Goal: Task Accomplishment & Management: Complete application form

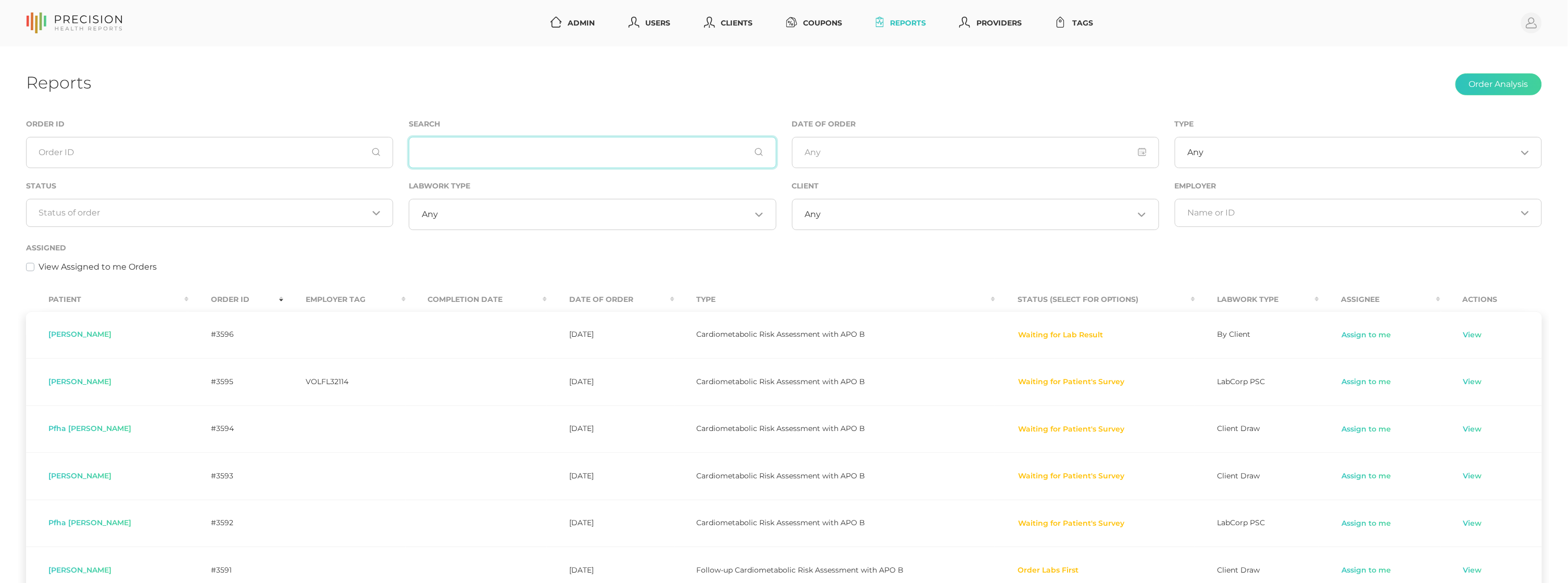
click at [475, 154] on input "text" at bounding box center [592, 152] width 367 height 31
type input "jerry rogers"
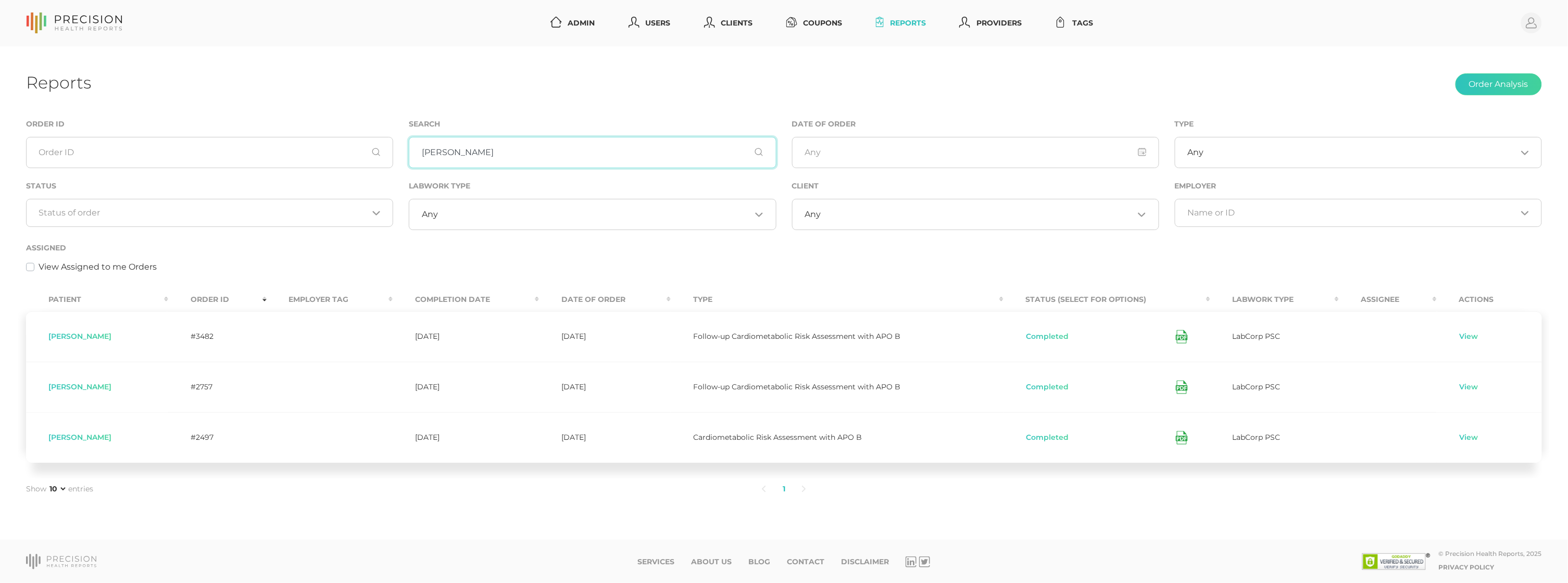
click at [471, 157] on input "jerry rogers" at bounding box center [592, 152] width 367 height 31
click at [471, 157] on input "jerry rogers" at bounding box center [592, 152] width 367 height 31
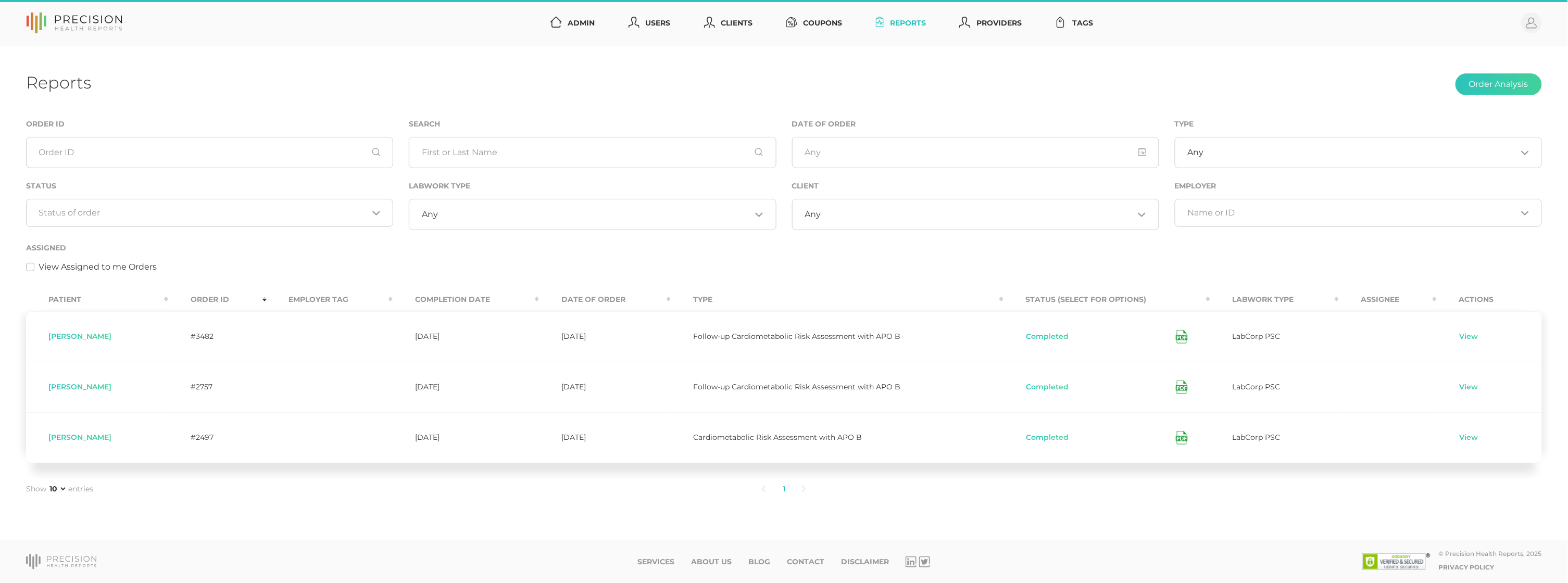
click at [212, 207] on input "Search for option" at bounding box center [203, 212] width 329 height 10
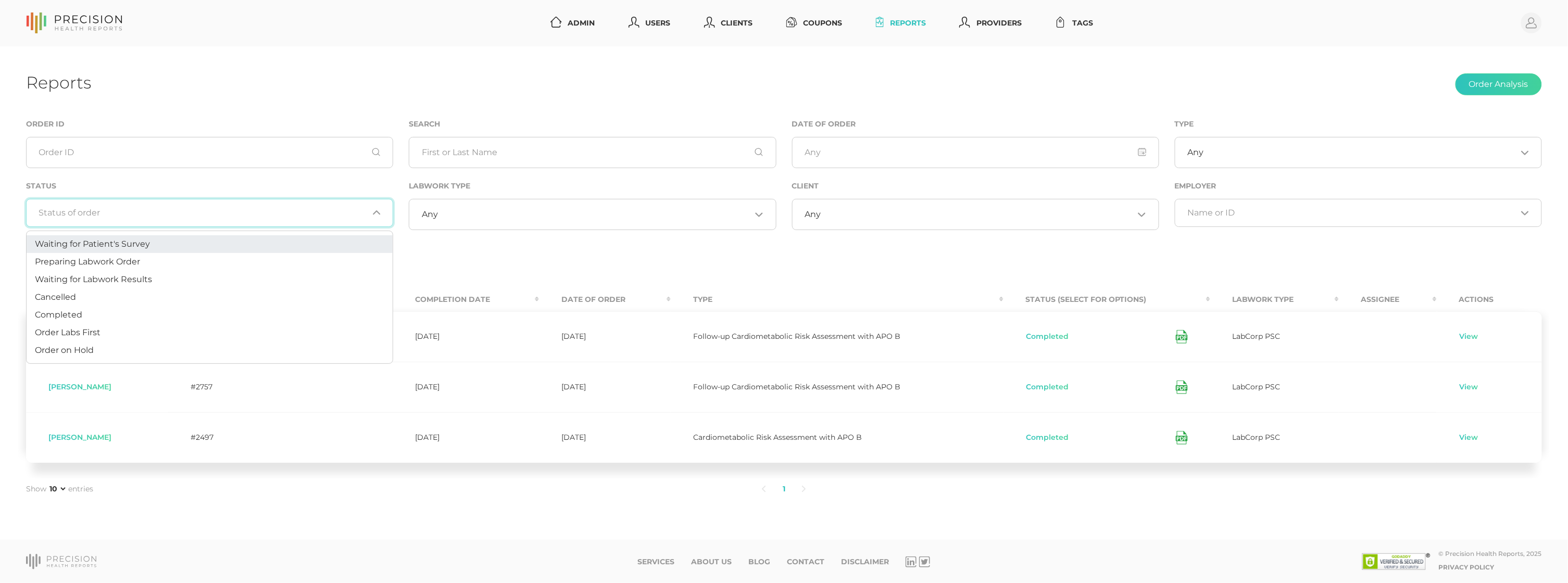
click at [178, 252] on li "Waiting for Patient's Survey" at bounding box center [210, 244] width 366 height 18
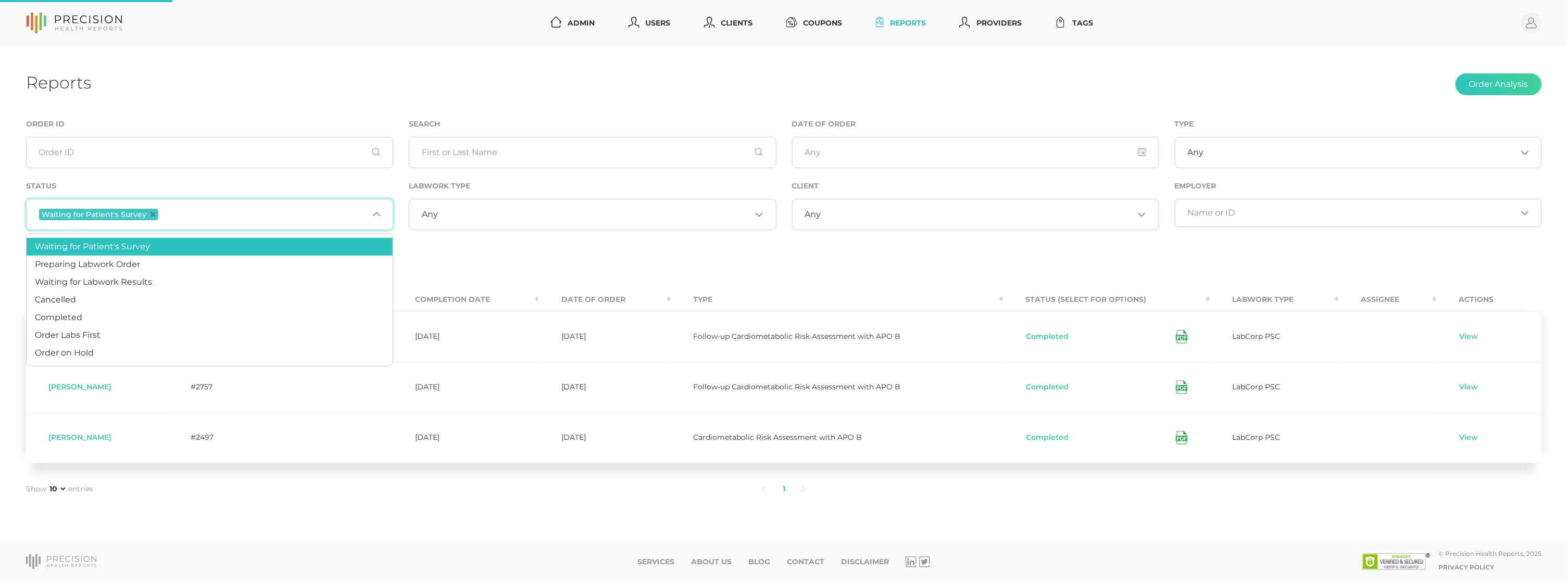
click at [182, 221] on div "Waiting for Patient's Survey Loading..." at bounding box center [209, 214] width 367 height 31
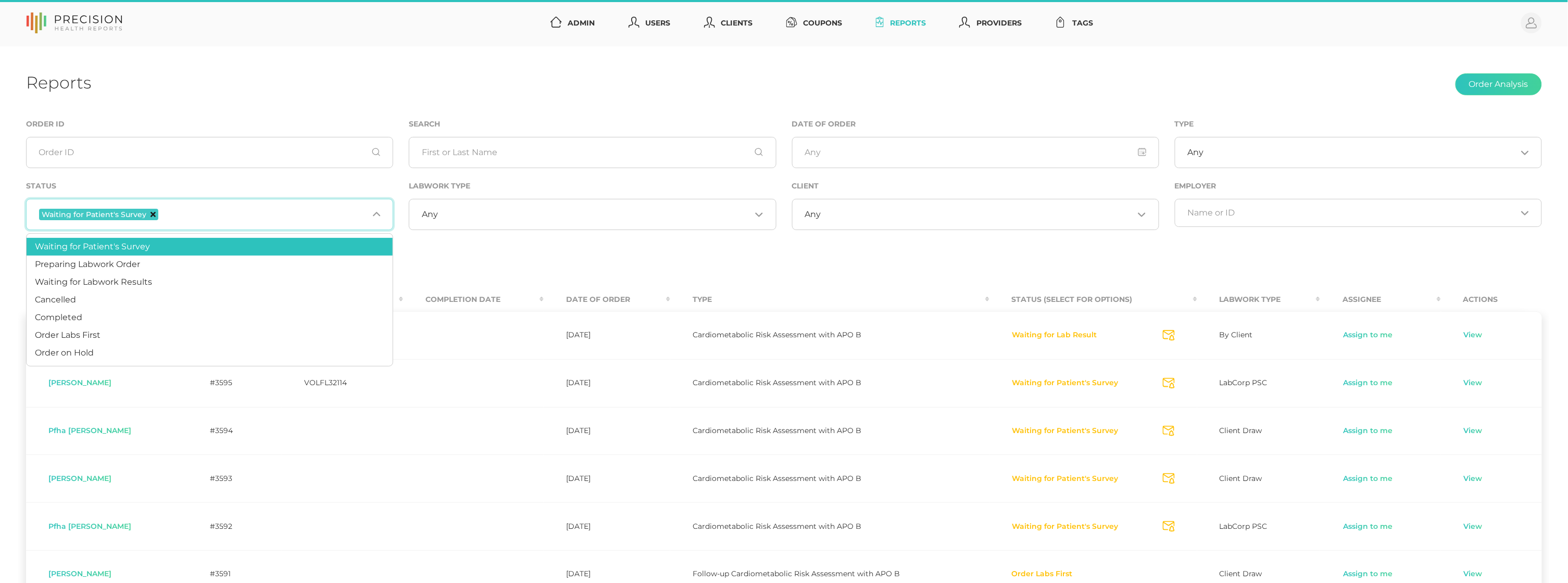
click at [155, 213] on span "Waiting for Patient's Survey" at bounding box center [99, 215] width 119 height 12
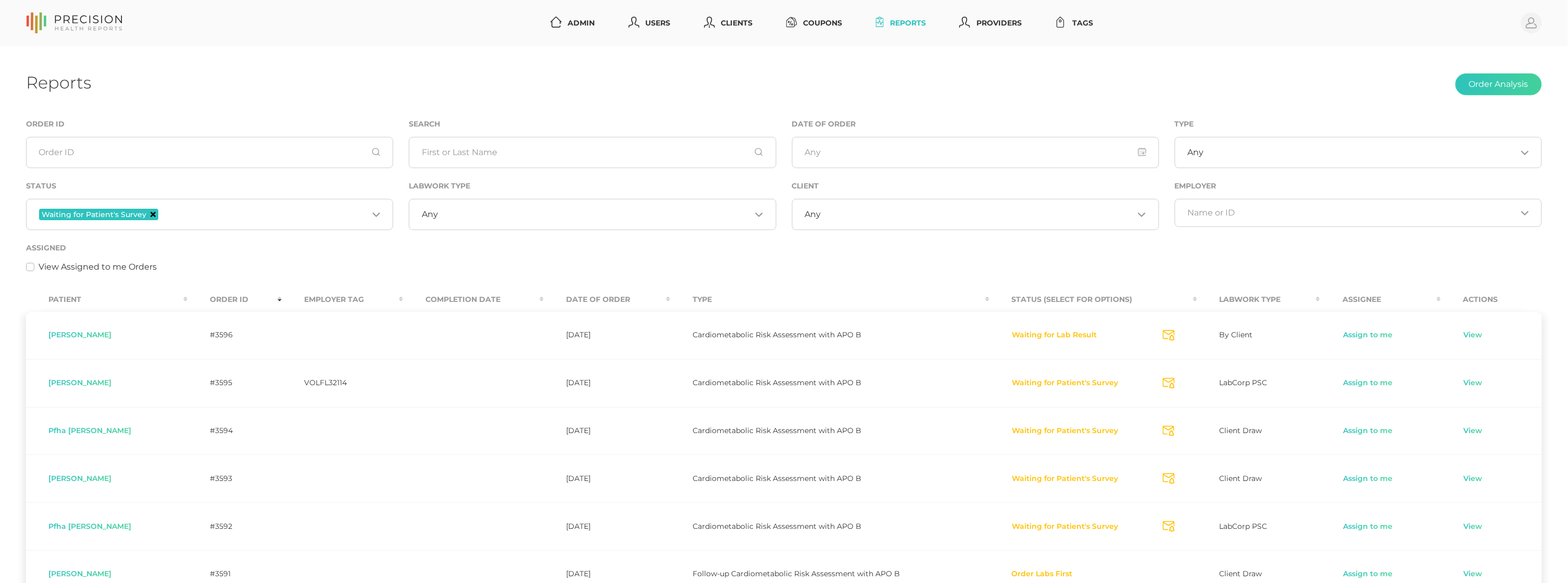
click at [151, 213] on icon "Deselect Waiting for Patient's Survey" at bounding box center [153, 214] width 5 height 5
click at [174, 213] on input "Search for option" at bounding box center [203, 212] width 329 height 10
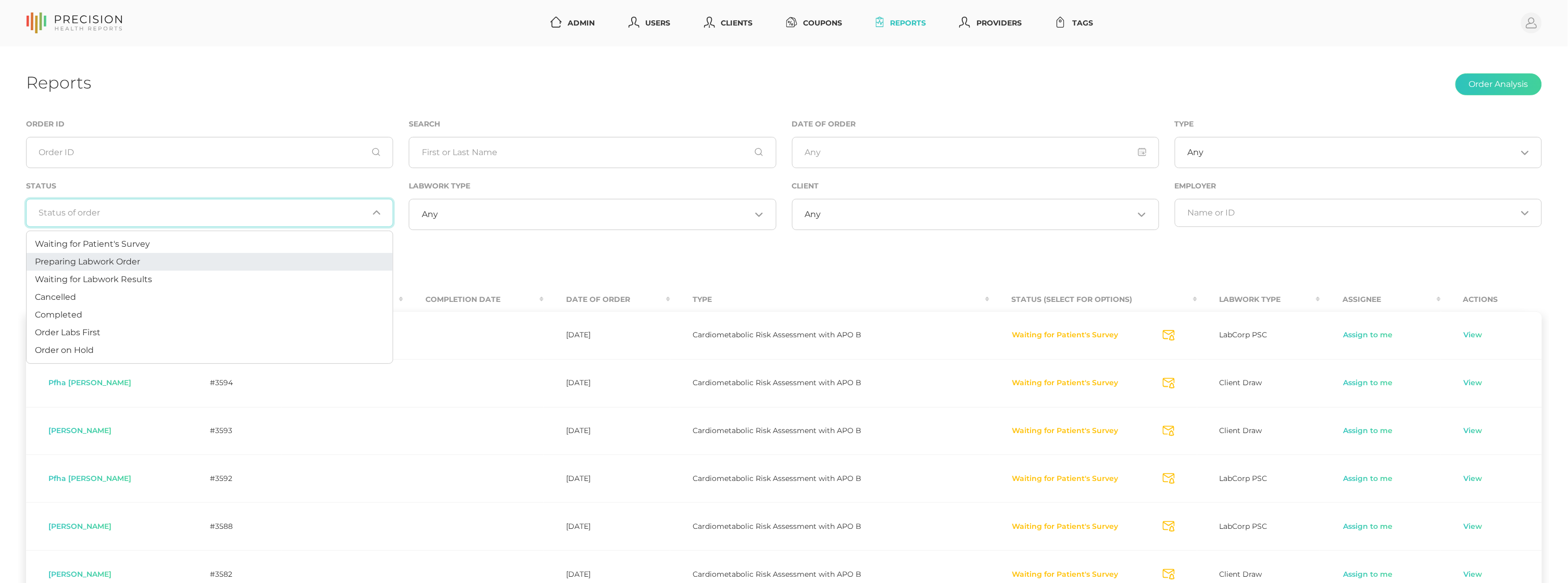
drag, startPoint x: 144, startPoint y: 261, endPoint x: 171, endPoint y: 234, distance: 38.2
click at [144, 261] on li "Preparing Labwork Order" at bounding box center [210, 262] width 366 height 18
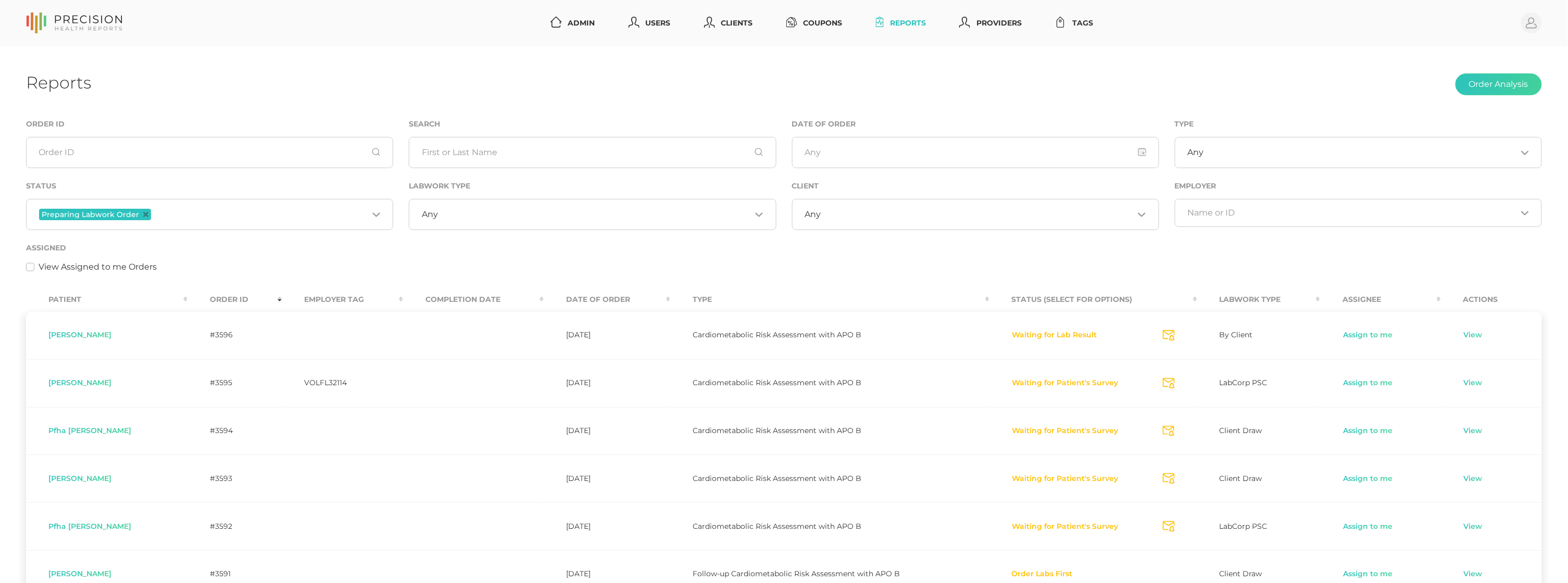
click at [188, 214] on input "Search for option" at bounding box center [260, 214] width 215 height 13
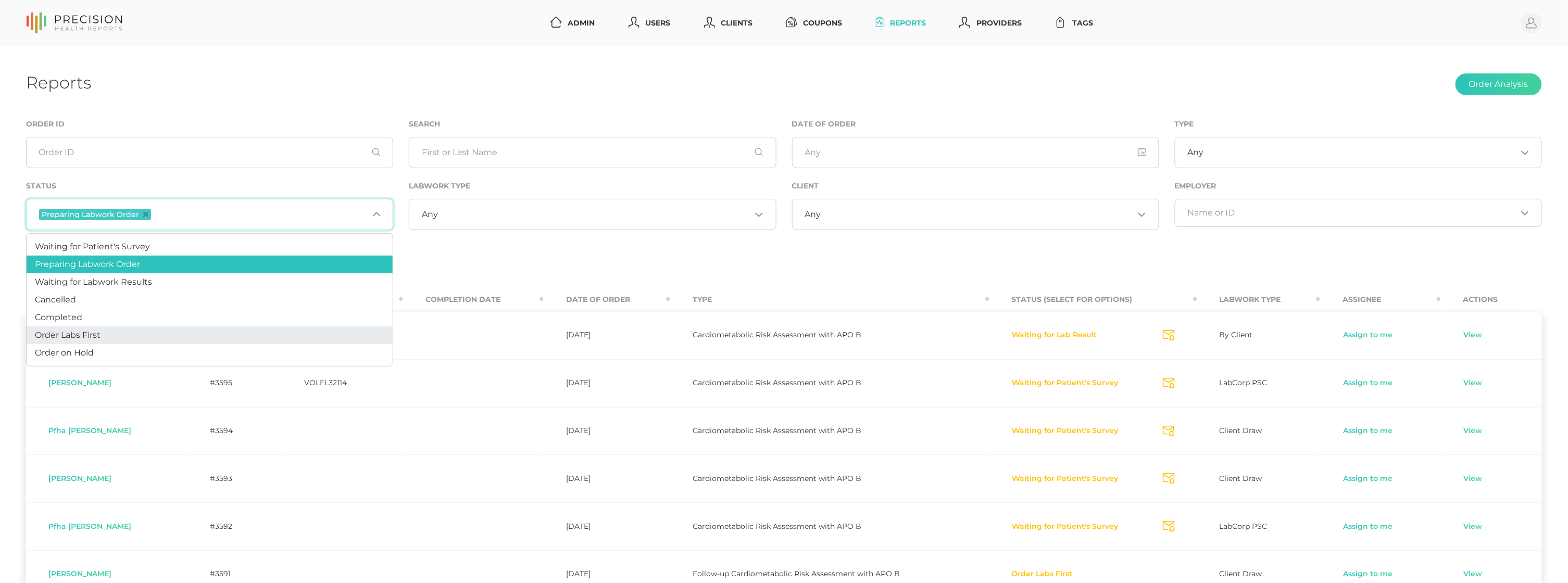
click at [130, 334] on li "Order Labs First" at bounding box center [210, 335] width 366 height 18
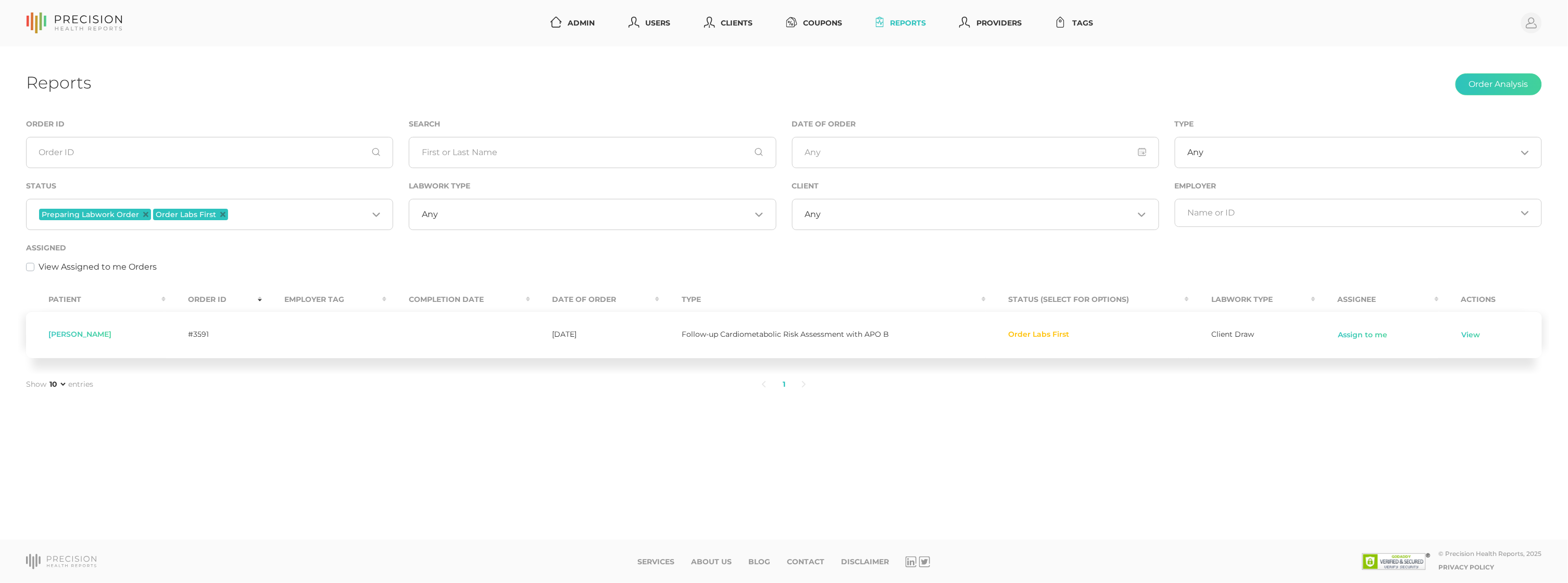
drag, startPoint x: 216, startPoint y: 212, endPoint x: 210, endPoint y: 215, distance: 6.7
click at [220, 212] on icon "Deselect Order Labs First" at bounding box center [222, 214] width 5 height 5
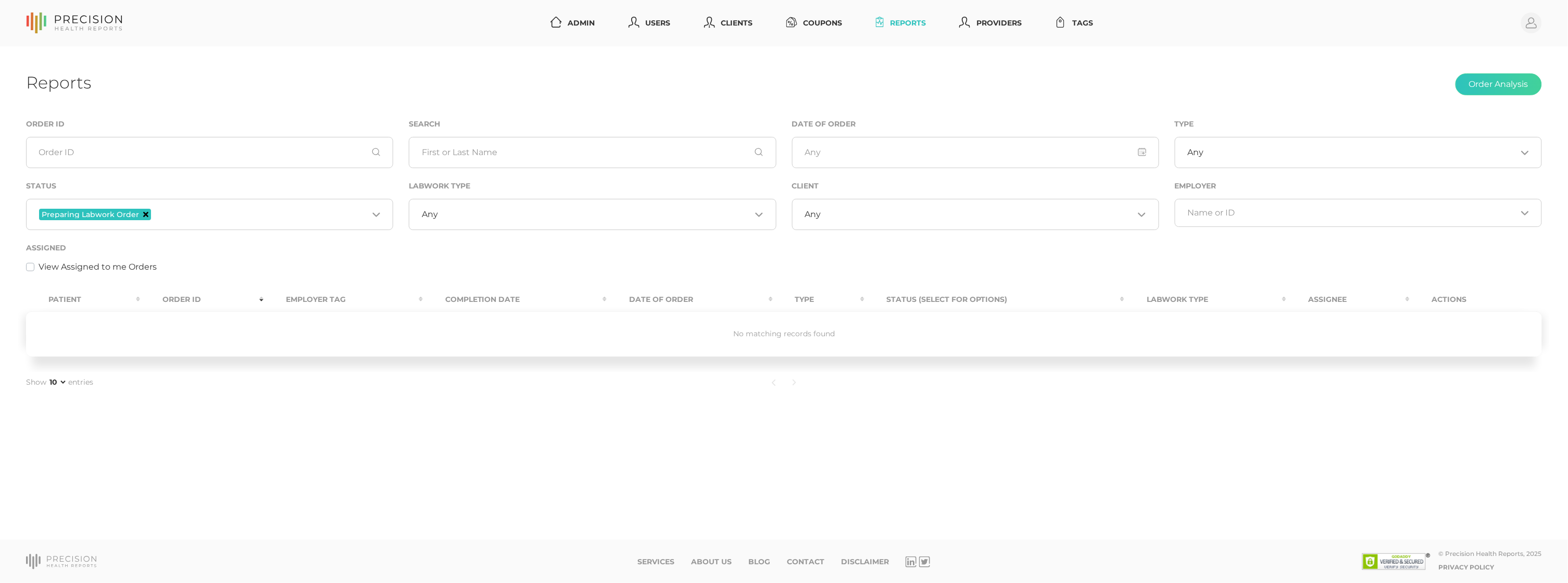
click at [143, 215] on icon "Deselect Preparing Labwork Order" at bounding box center [146, 214] width 5 height 5
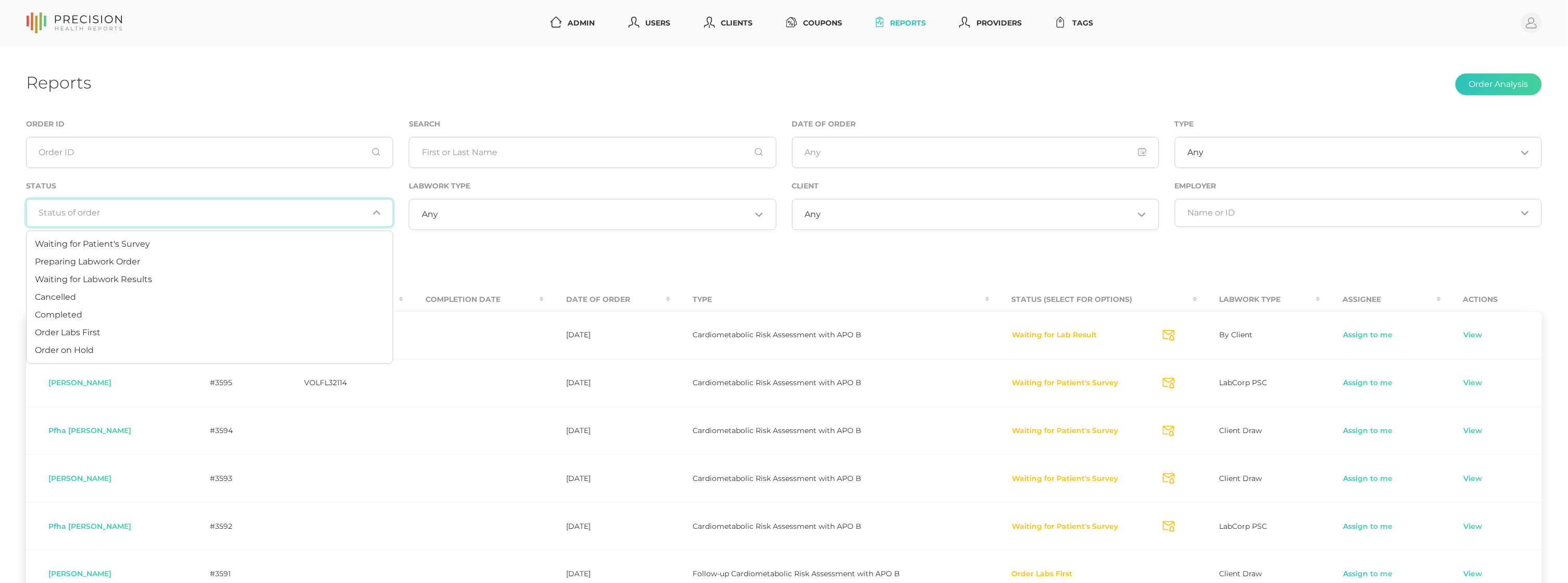
click at [263, 205] on div "Loading..." at bounding box center [209, 212] width 367 height 28
click at [247, 185] on div "Status Loading..." at bounding box center [209, 203] width 367 height 47
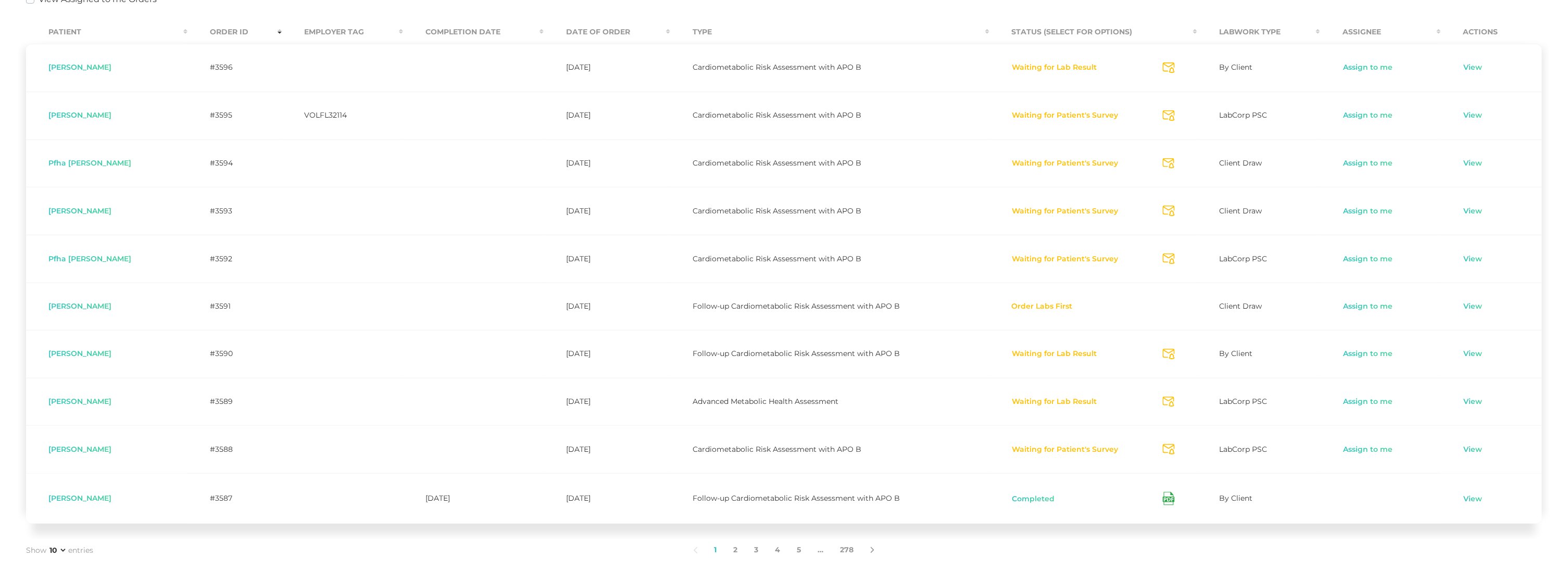
scroll to position [266, 0]
click at [1478, 301] on td "View" at bounding box center [1491, 307] width 101 height 47
click at [1476, 307] on link "View" at bounding box center [1473, 308] width 20 height 10
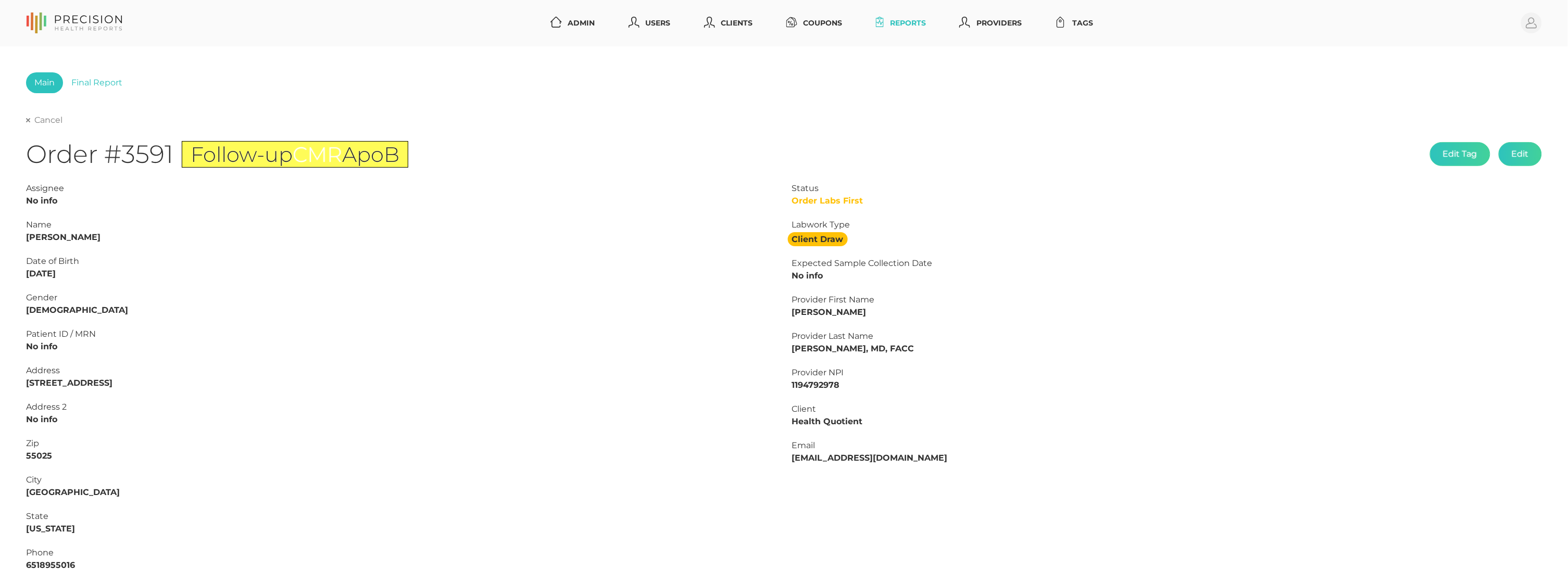
click at [40, 124] on link "Cancel" at bounding box center [44, 120] width 37 height 10
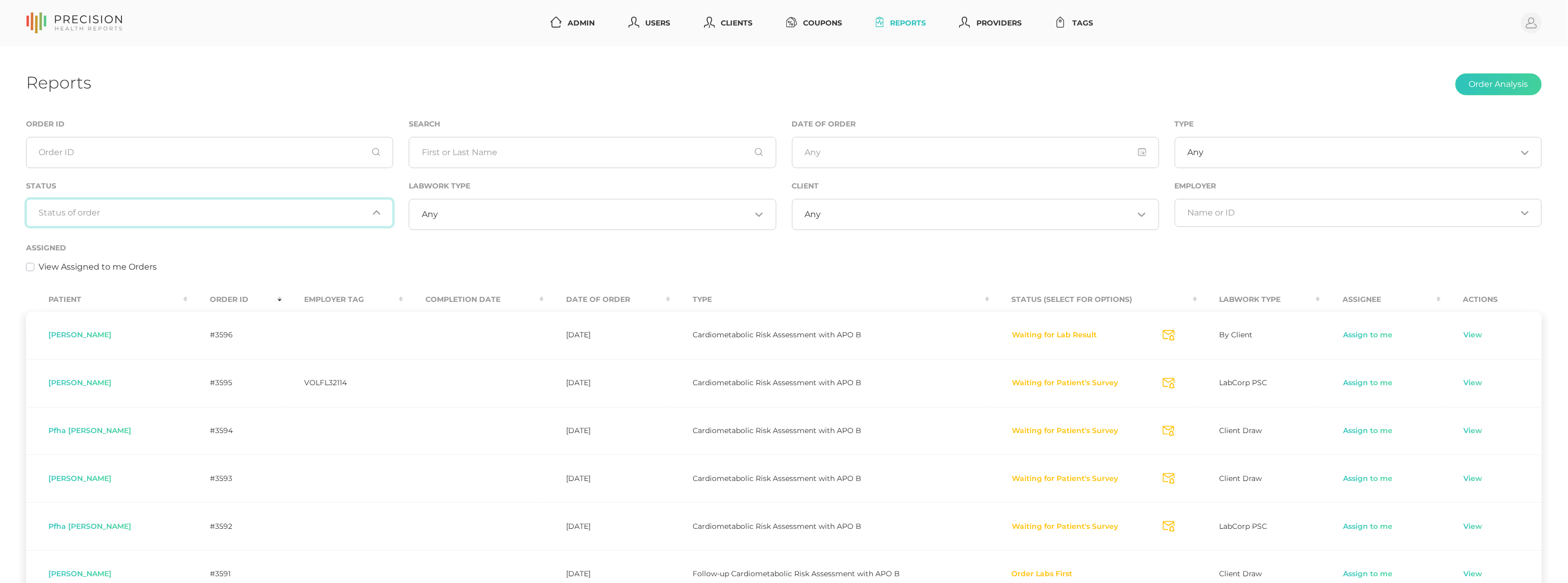
click at [244, 202] on div "Loading..." at bounding box center [209, 212] width 367 height 28
click at [181, 271] on li "Waiting for Labwork Results" at bounding box center [210, 279] width 366 height 18
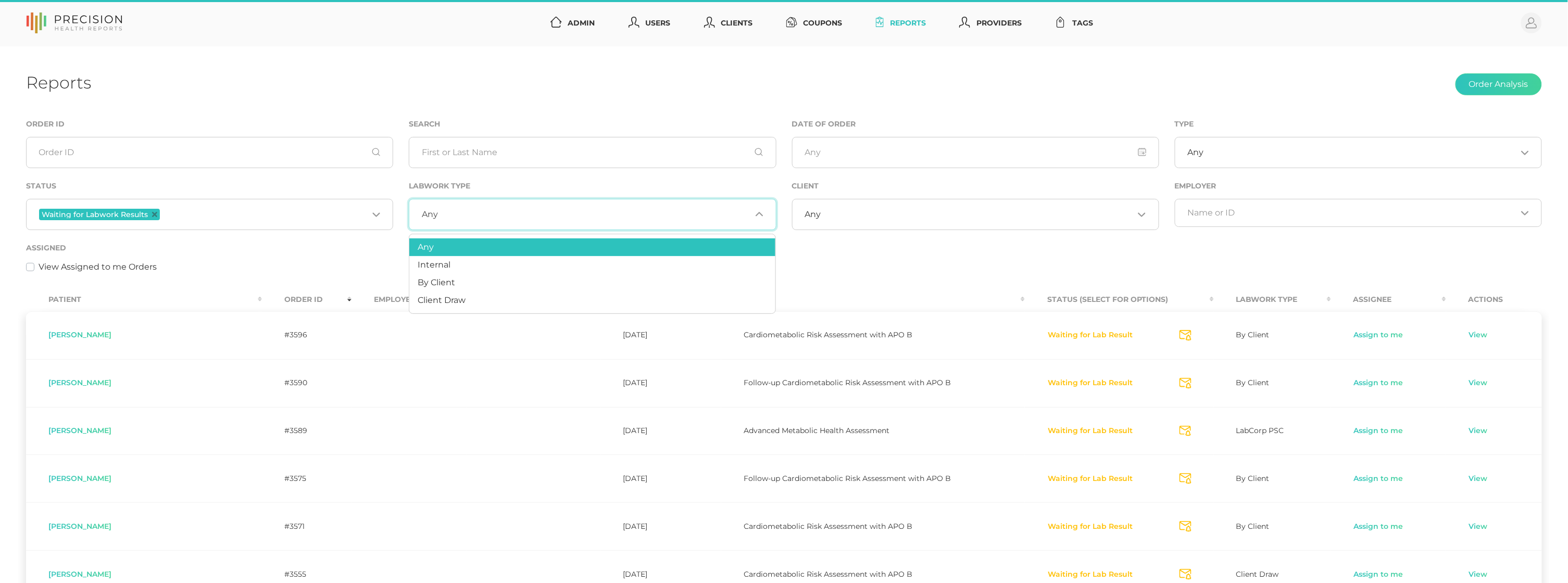
click at [519, 212] on input "Search for option" at bounding box center [594, 215] width 313 height 10
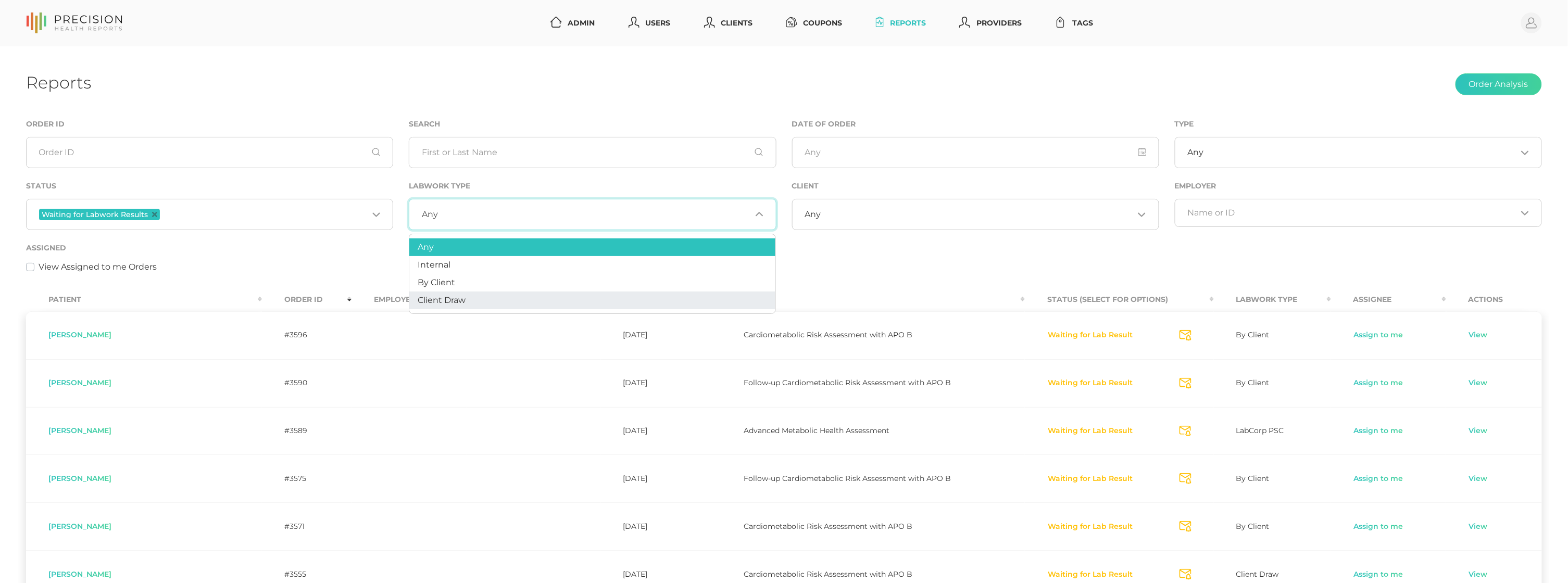
click at [489, 296] on li "Client Draw" at bounding box center [592, 300] width 366 height 18
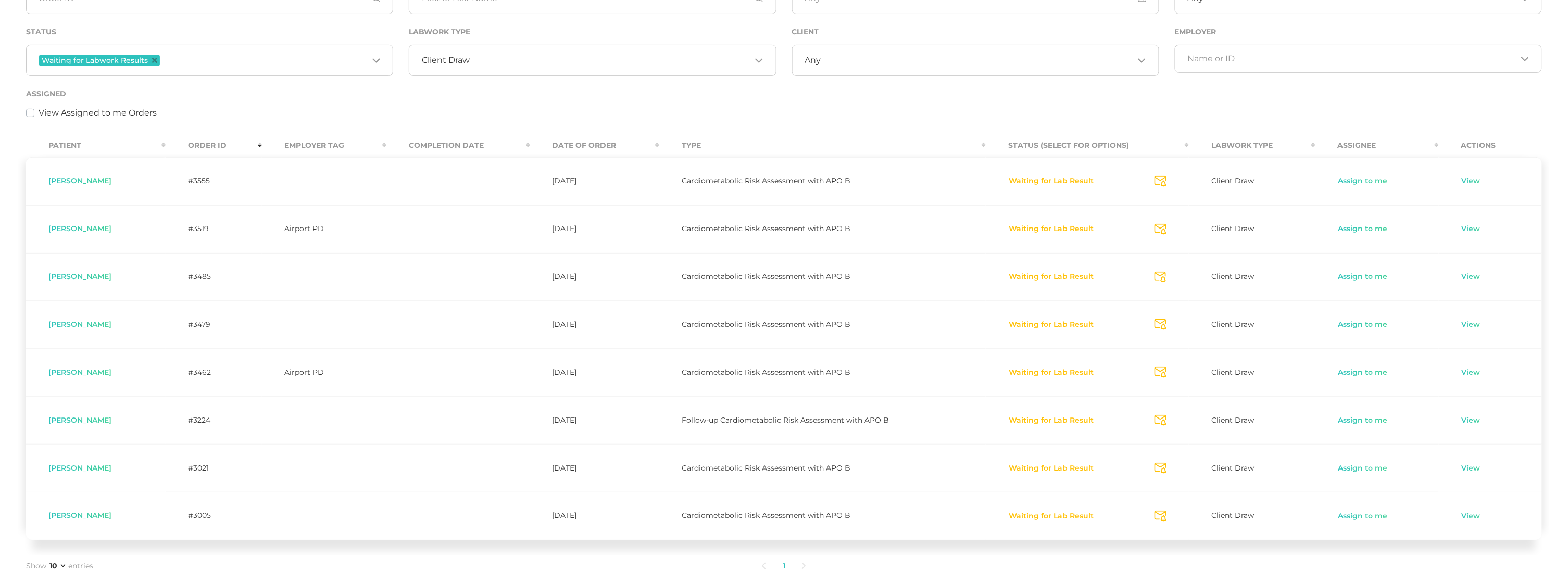
scroll to position [140, 0]
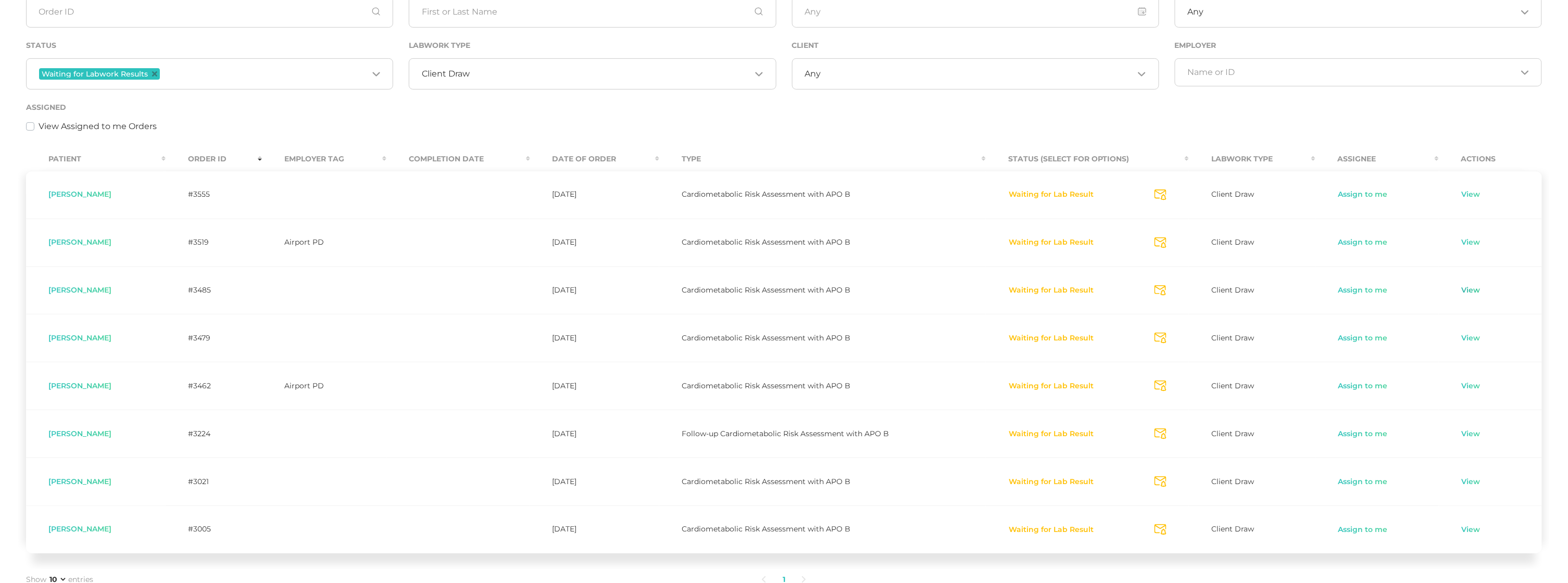
click at [1472, 292] on link "View" at bounding box center [1471, 290] width 20 height 10
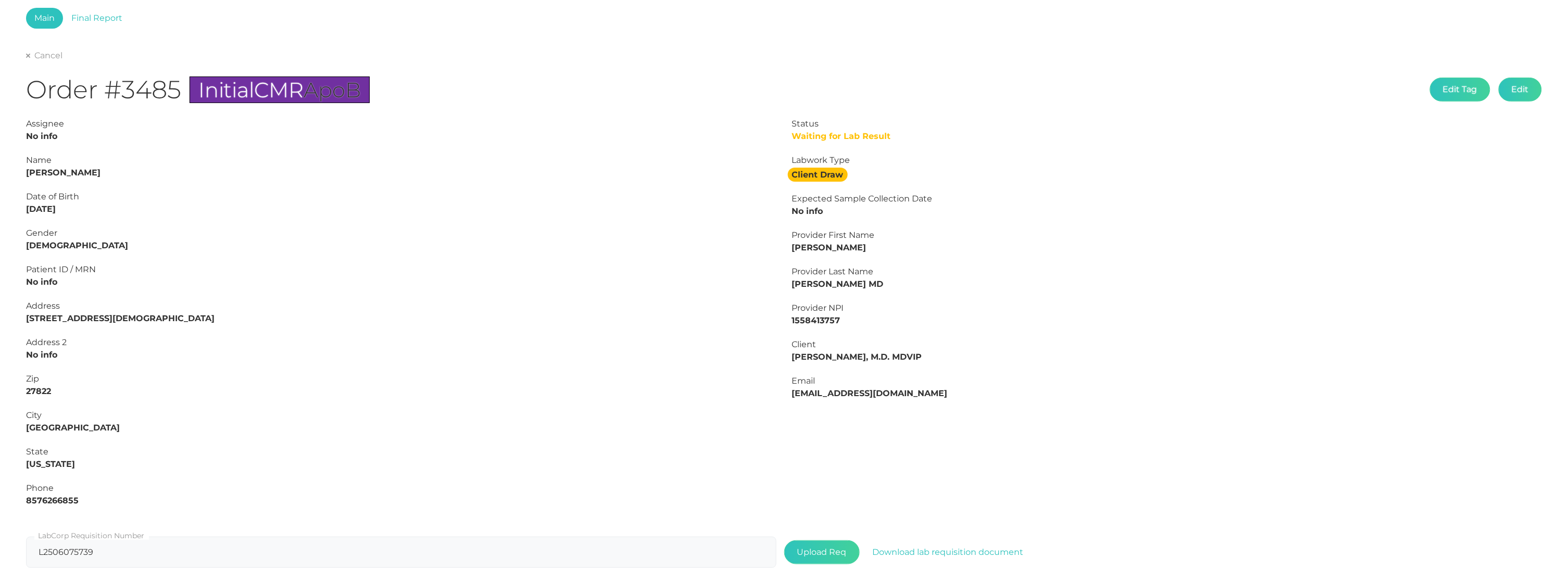
scroll to position [64, 0]
click at [42, 60] on link "Cancel" at bounding box center [44, 56] width 37 height 10
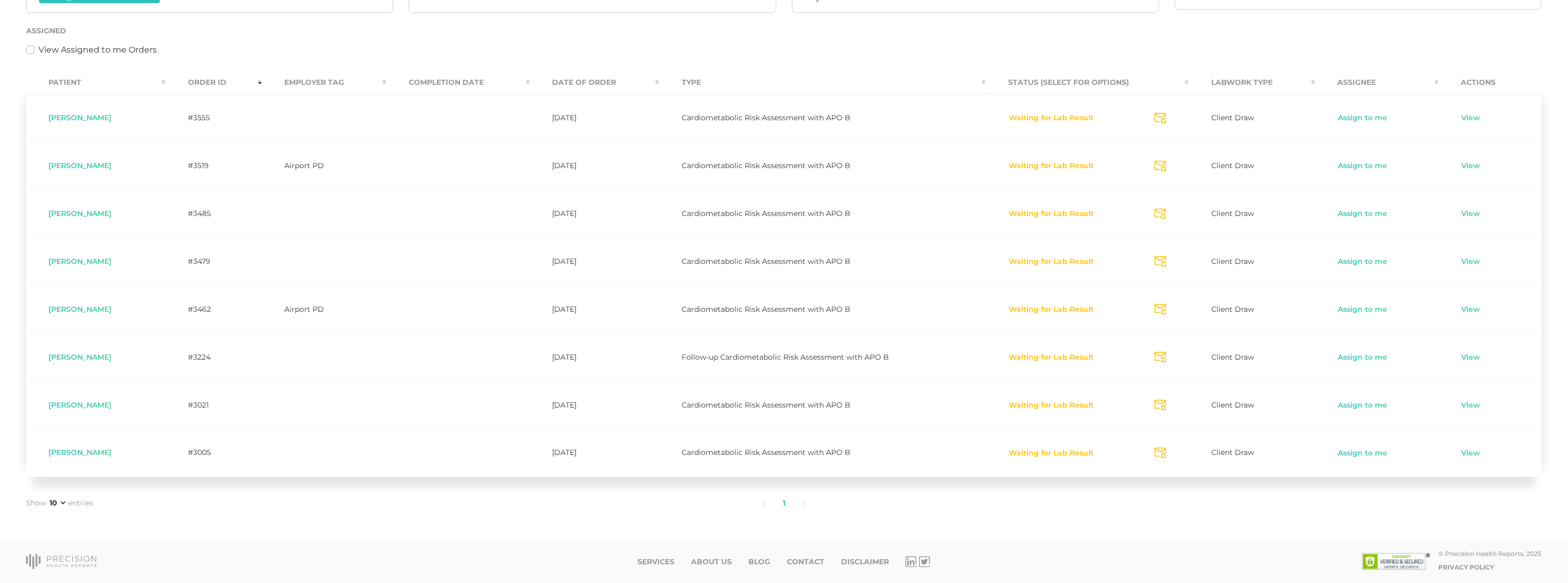
scroll to position [216, 0]
click at [1473, 454] on link "View" at bounding box center [1471, 454] width 20 height 10
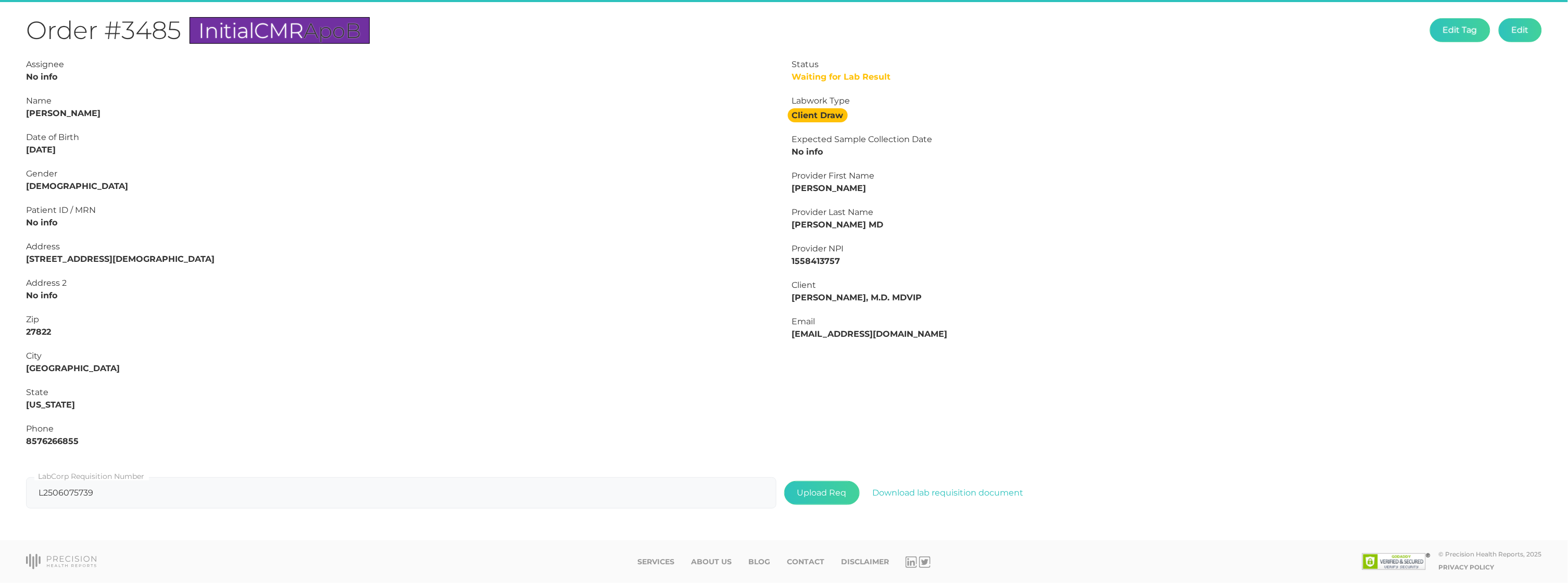
scroll to position [117, 0]
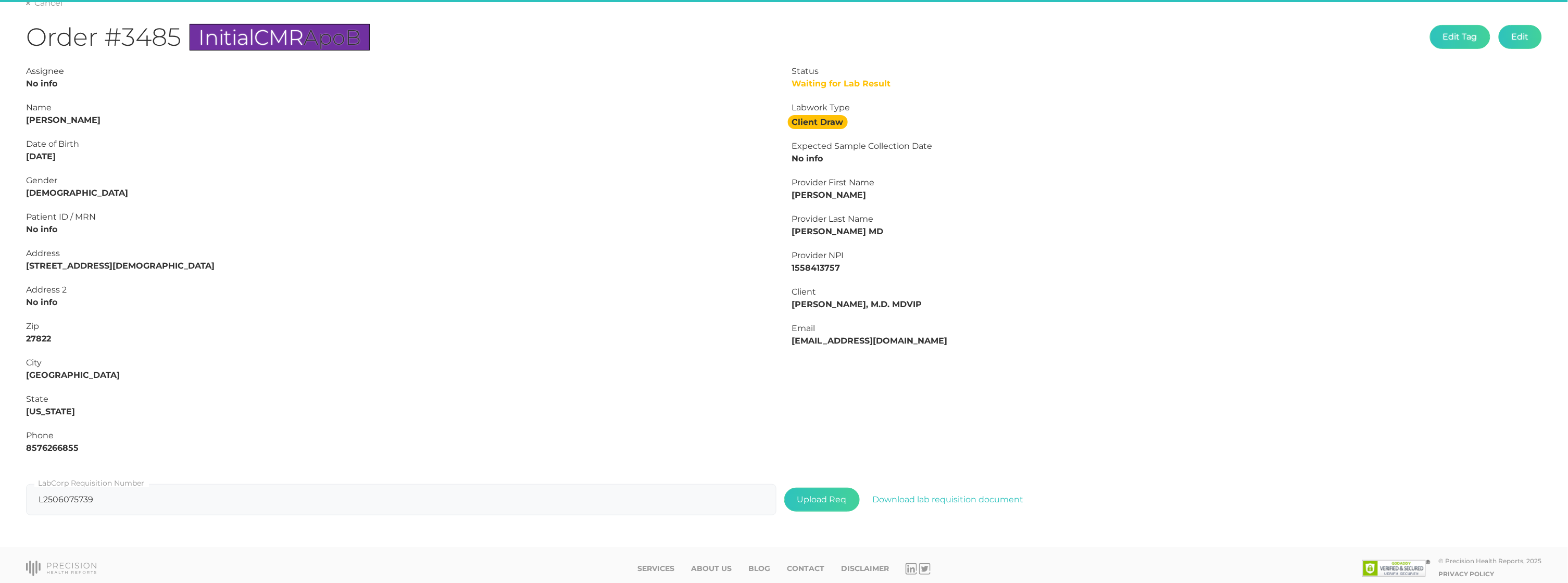
type input "L2502126615"
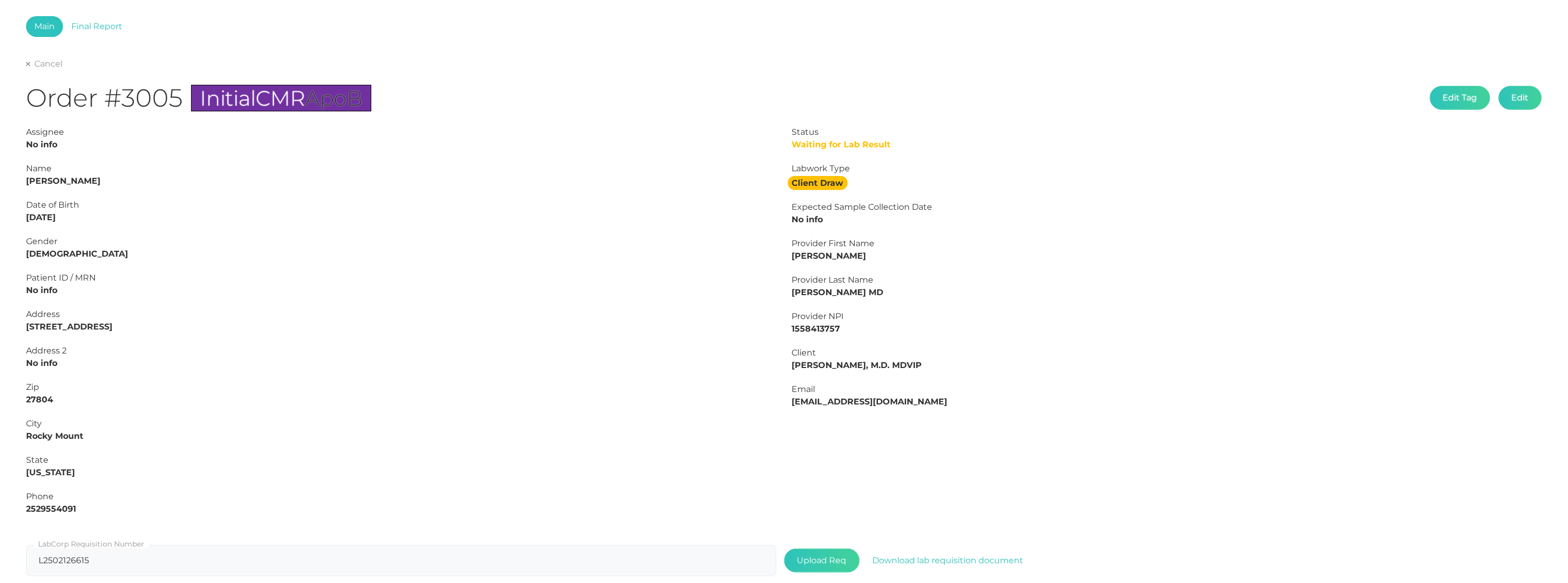
scroll to position [49, 0]
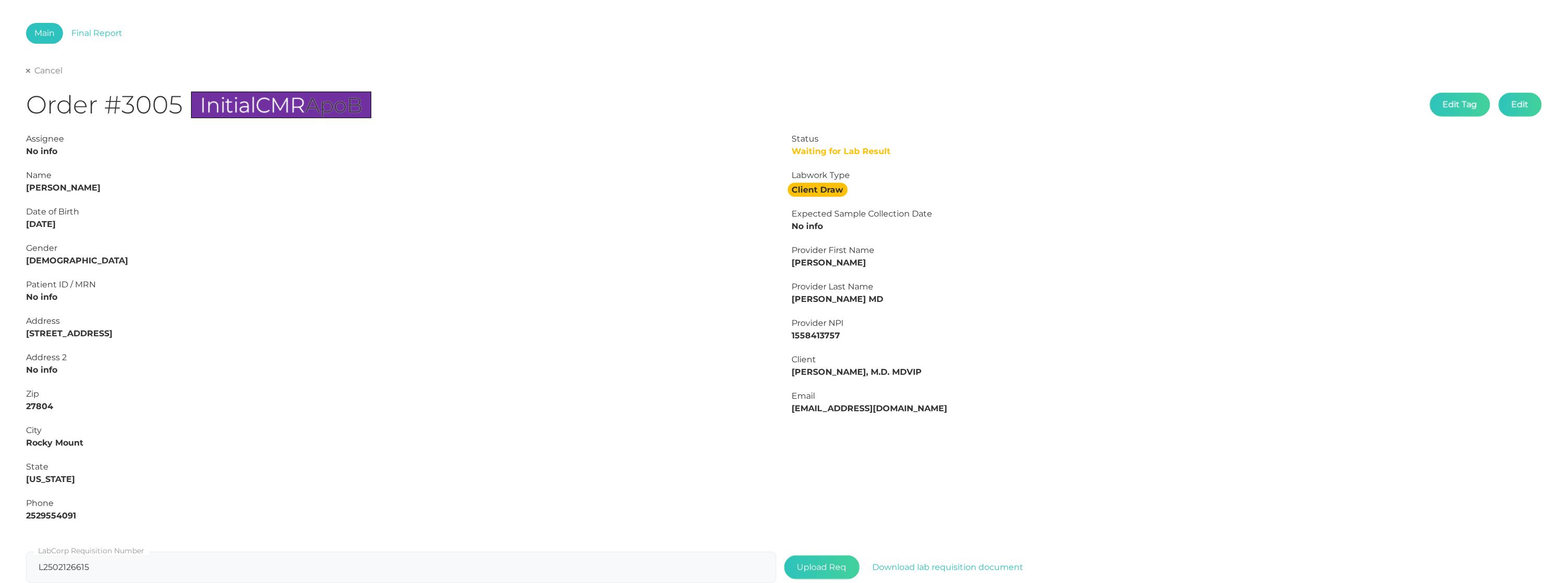
click at [40, 71] on link "Cancel" at bounding box center [44, 71] width 37 height 10
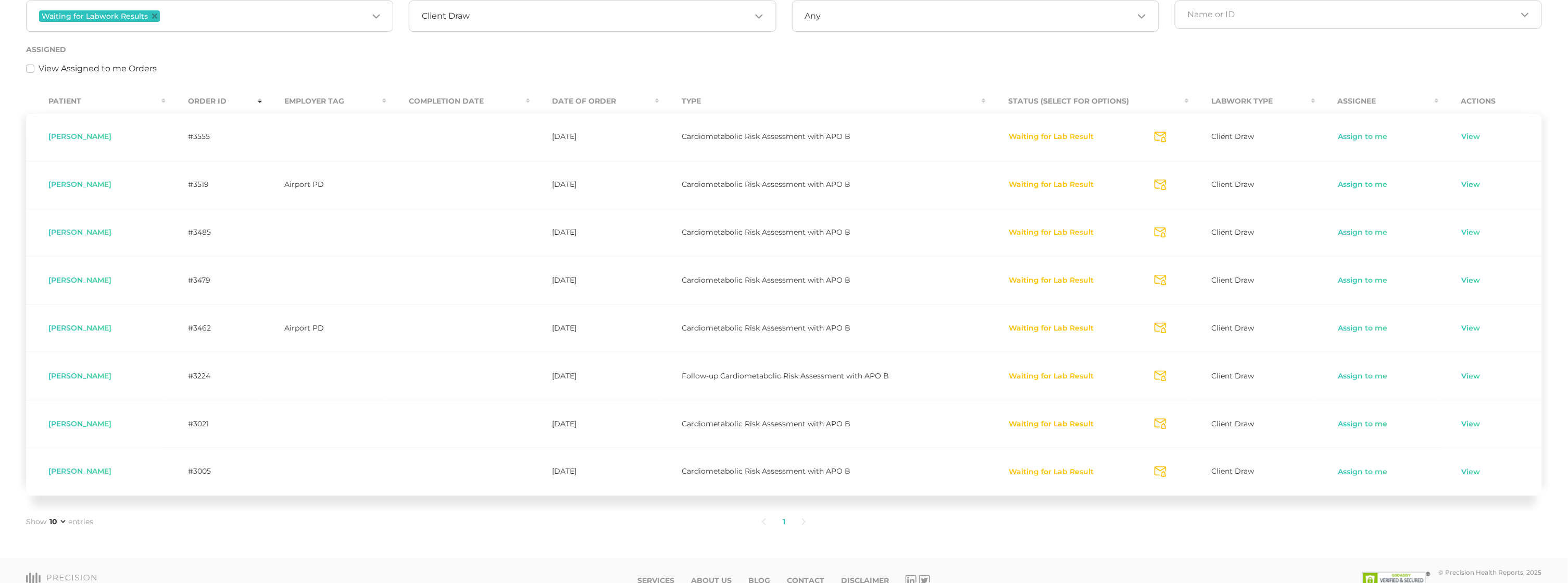
scroll to position [197, 0]
click at [1467, 423] on link "View" at bounding box center [1471, 426] width 20 height 10
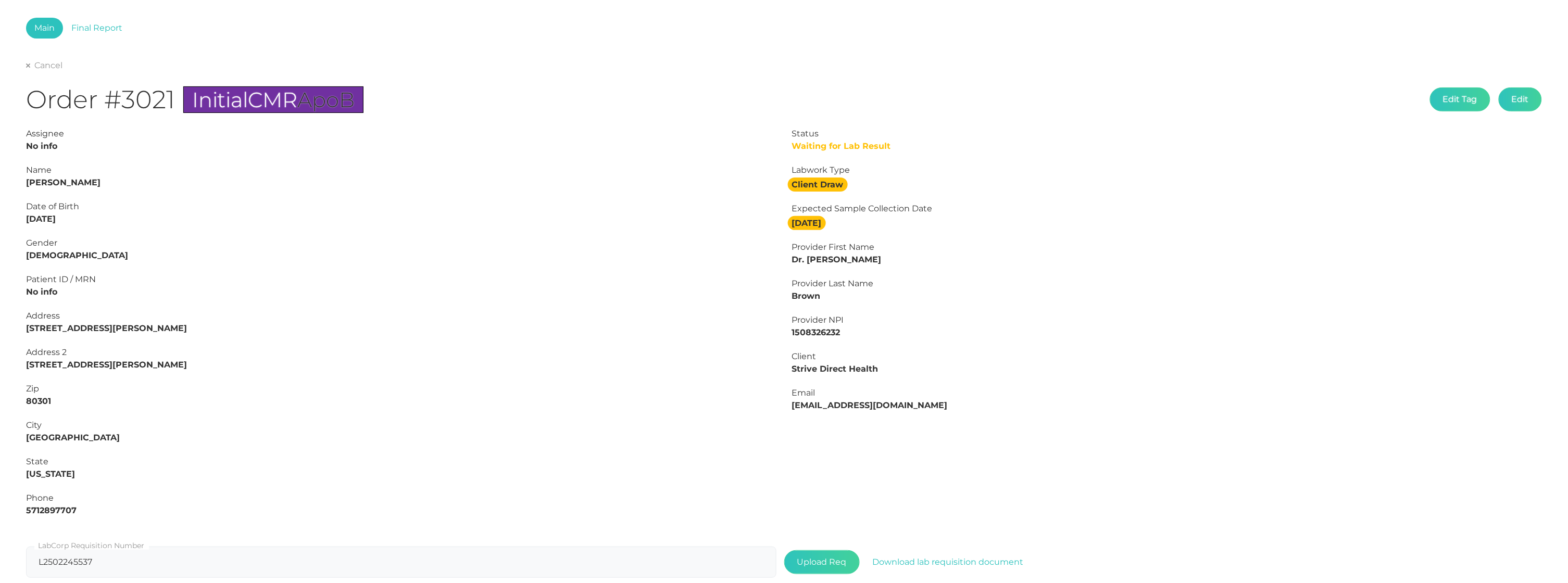
scroll to position [51, 0]
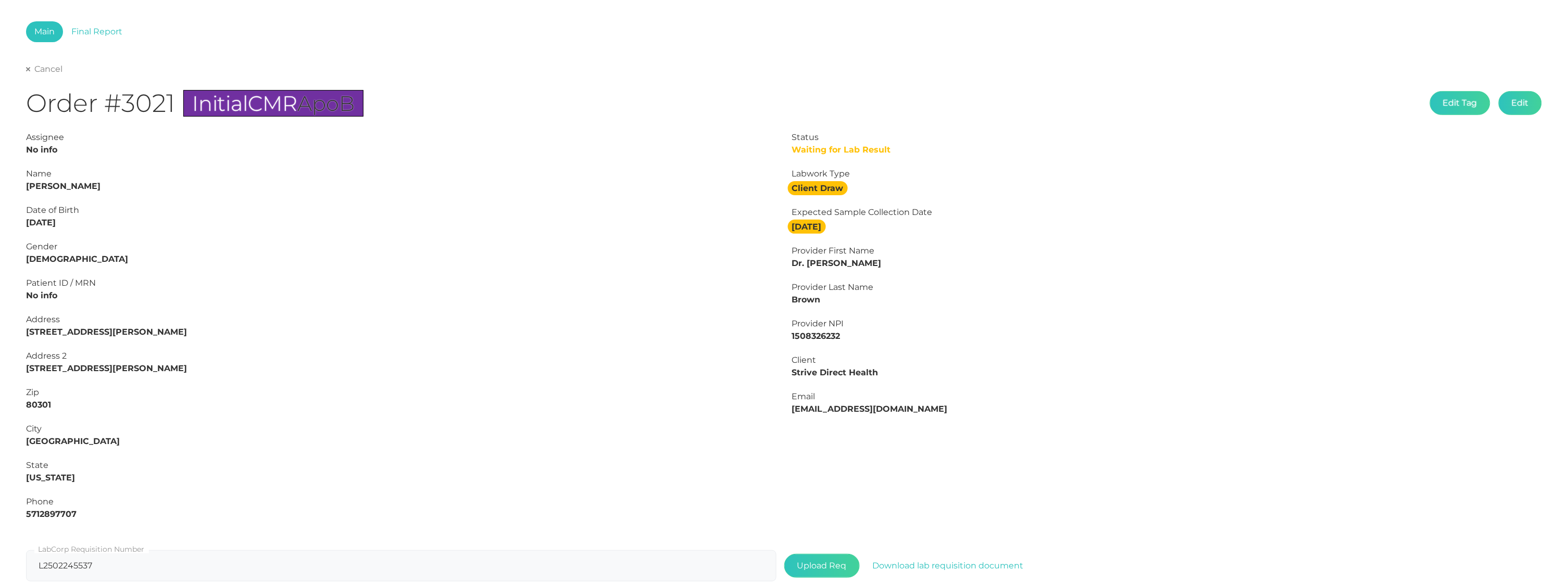
click at [35, 68] on link "Cancel" at bounding box center [44, 69] width 37 height 10
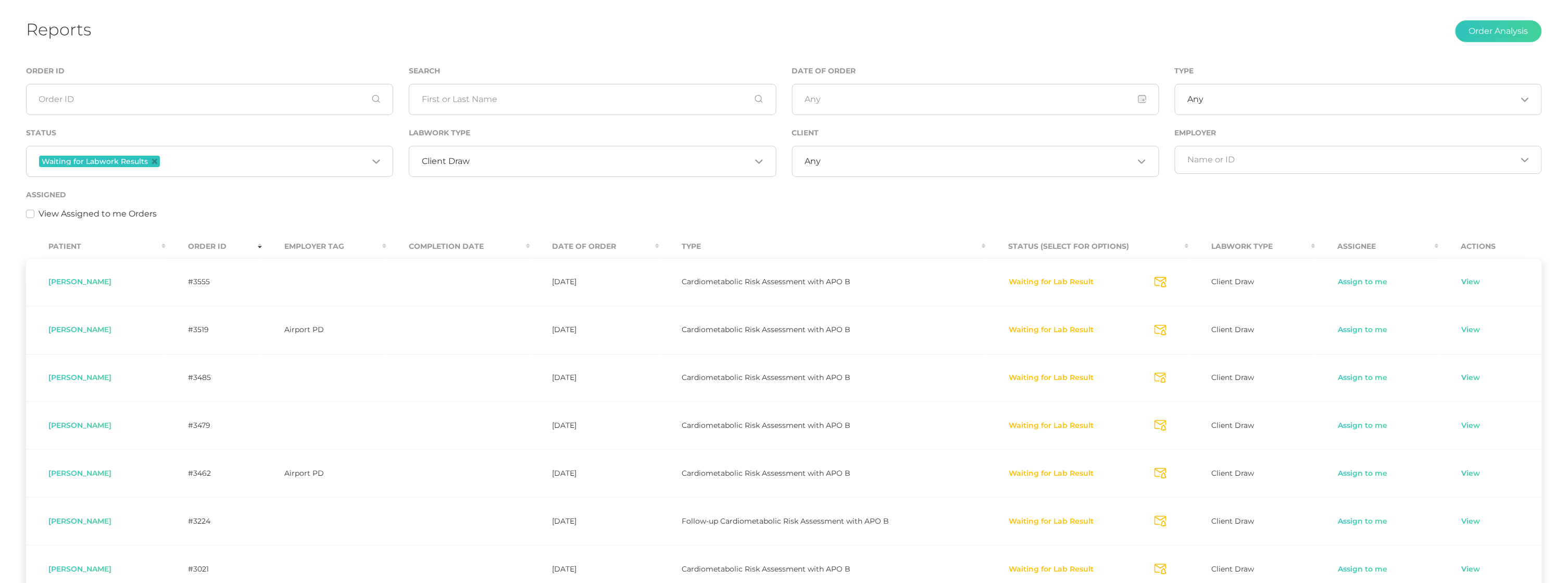
scroll to position [181, 0]
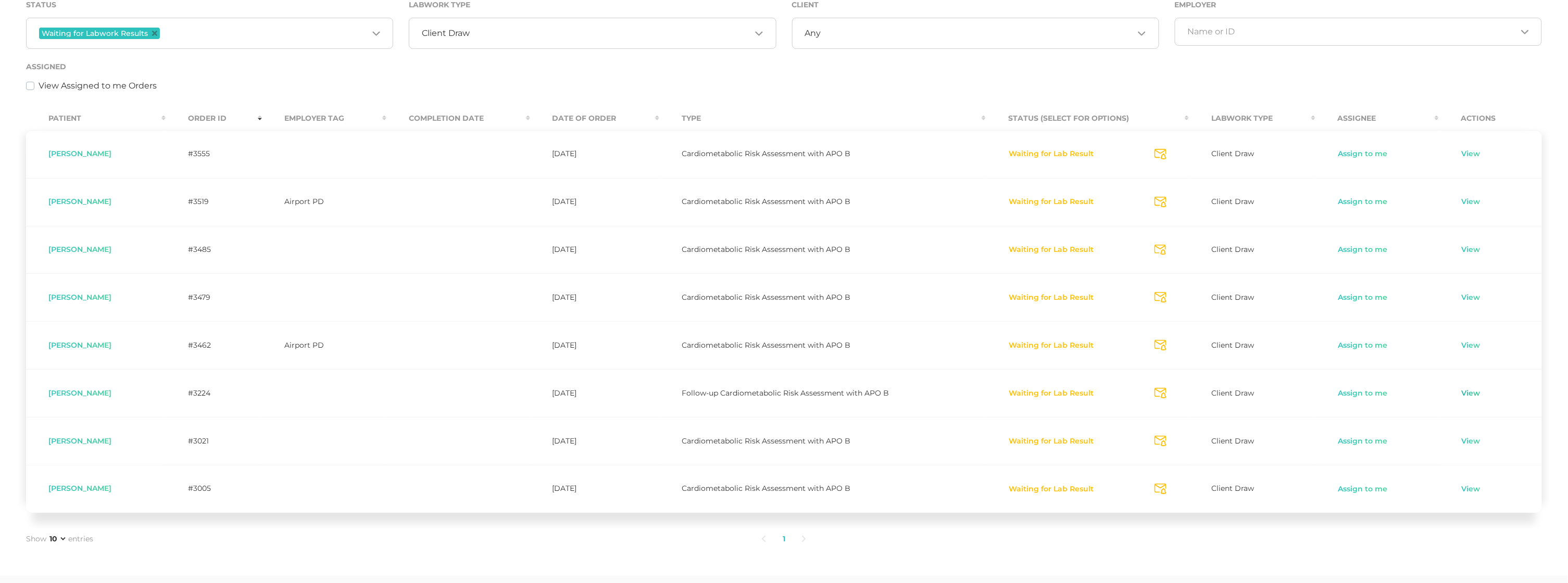
click at [1475, 396] on link "View" at bounding box center [1471, 393] width 20 height 10
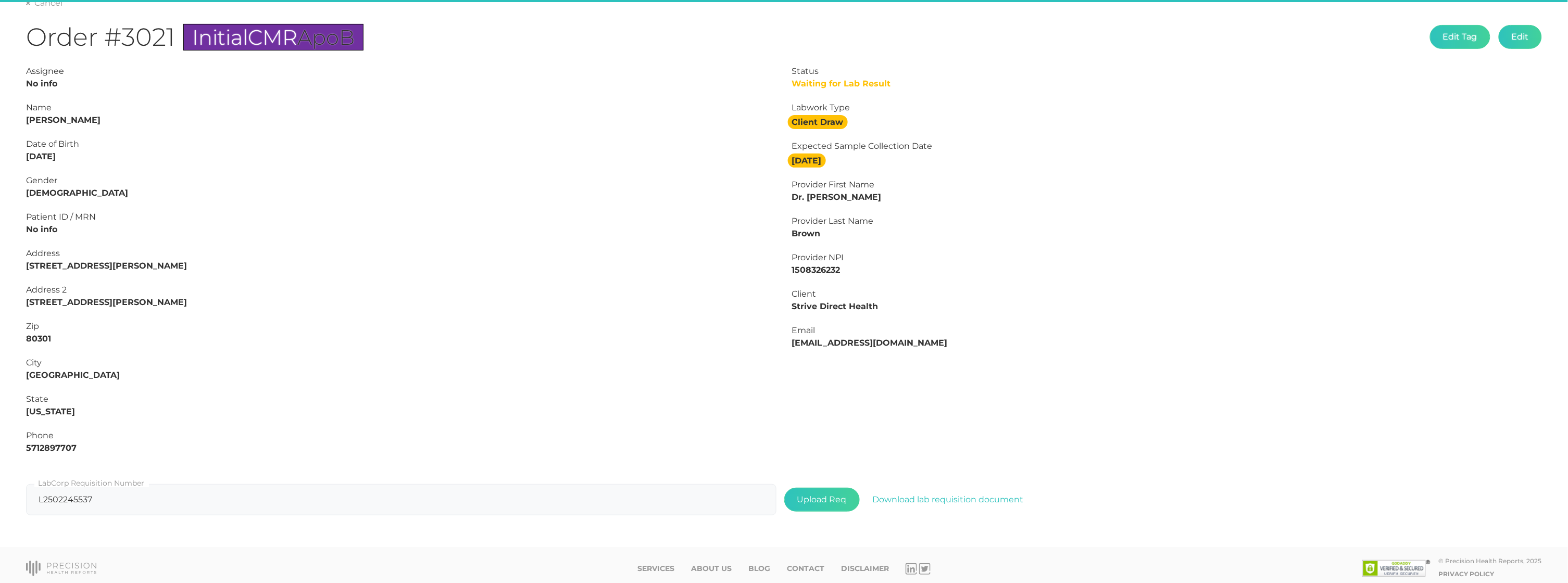
type input "L2504785166"
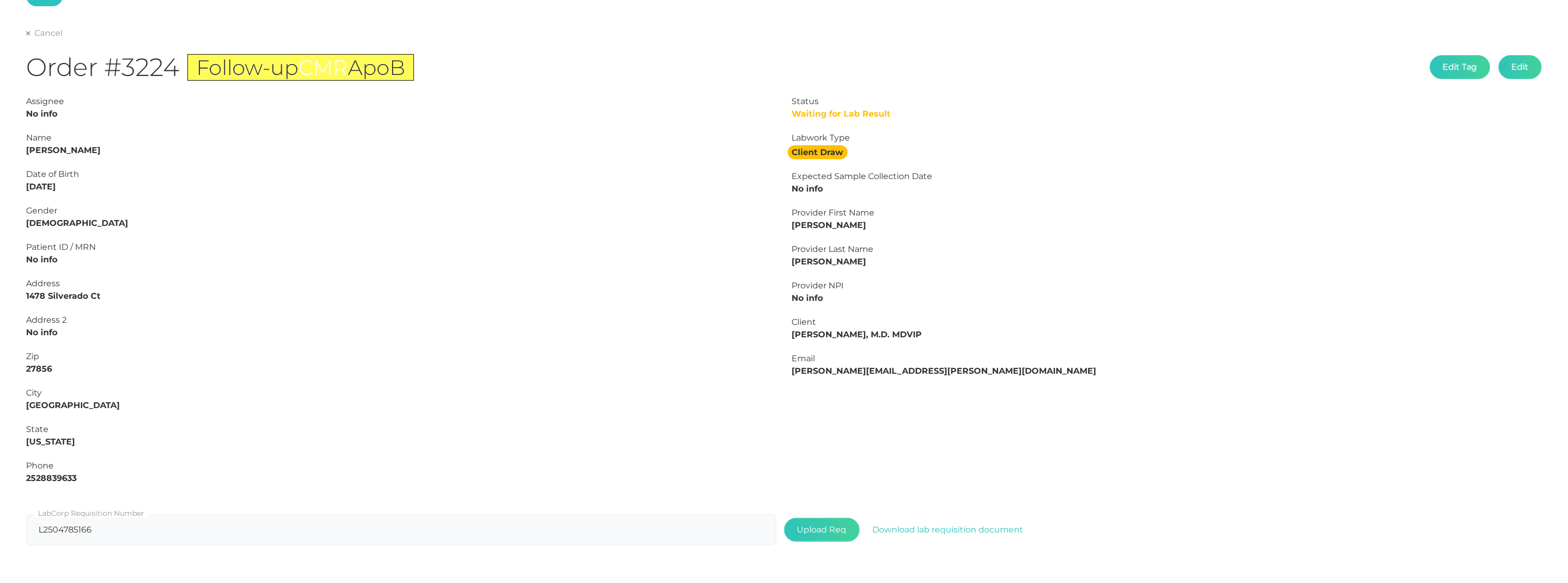
scroll to position [85, 0]
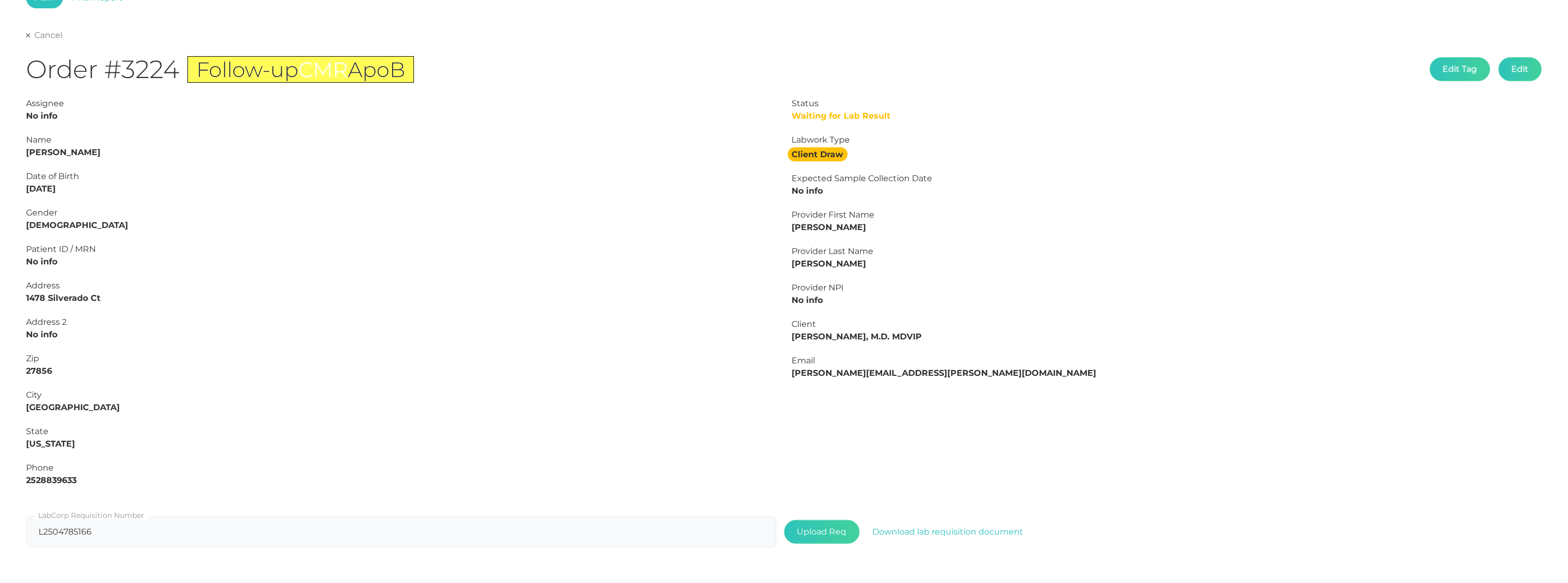
click at [36, 37] on link "Cancel" at bounding box center [44, 35] width 37 height 10
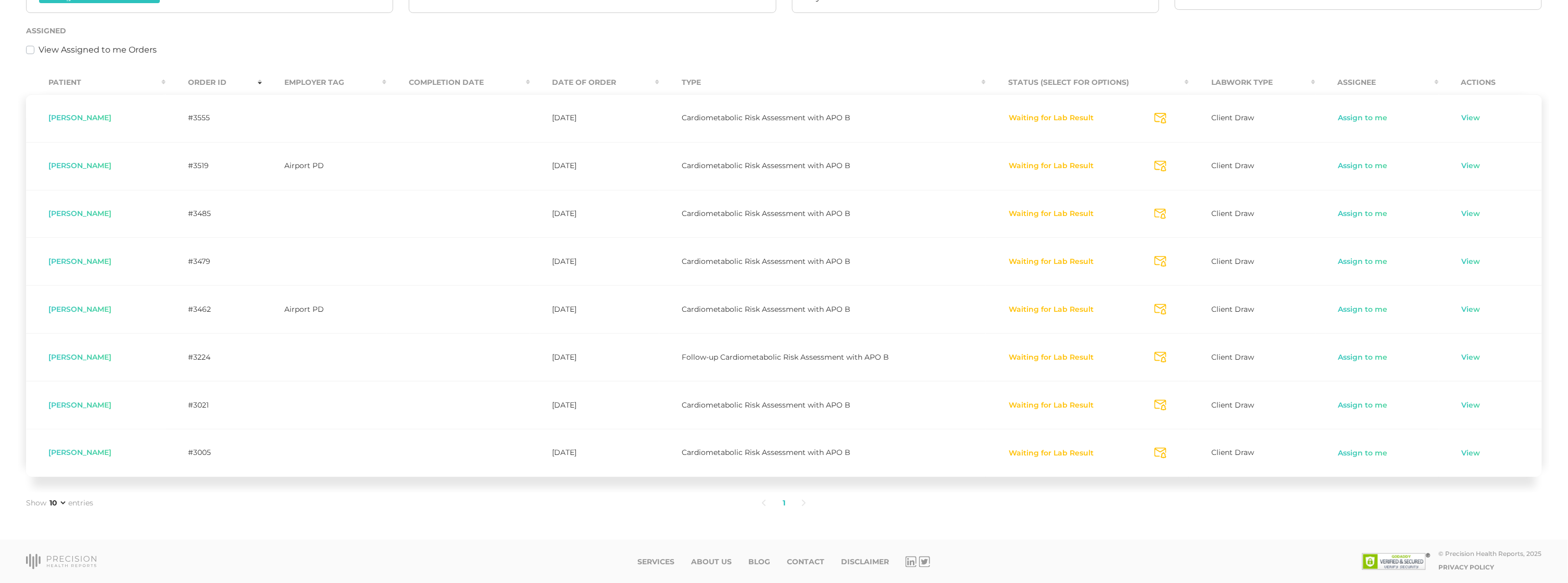
scroll to position [216, 0]
click at [1477, 262] on link "View" at bounding box center [1471, 262] width 20 height 10
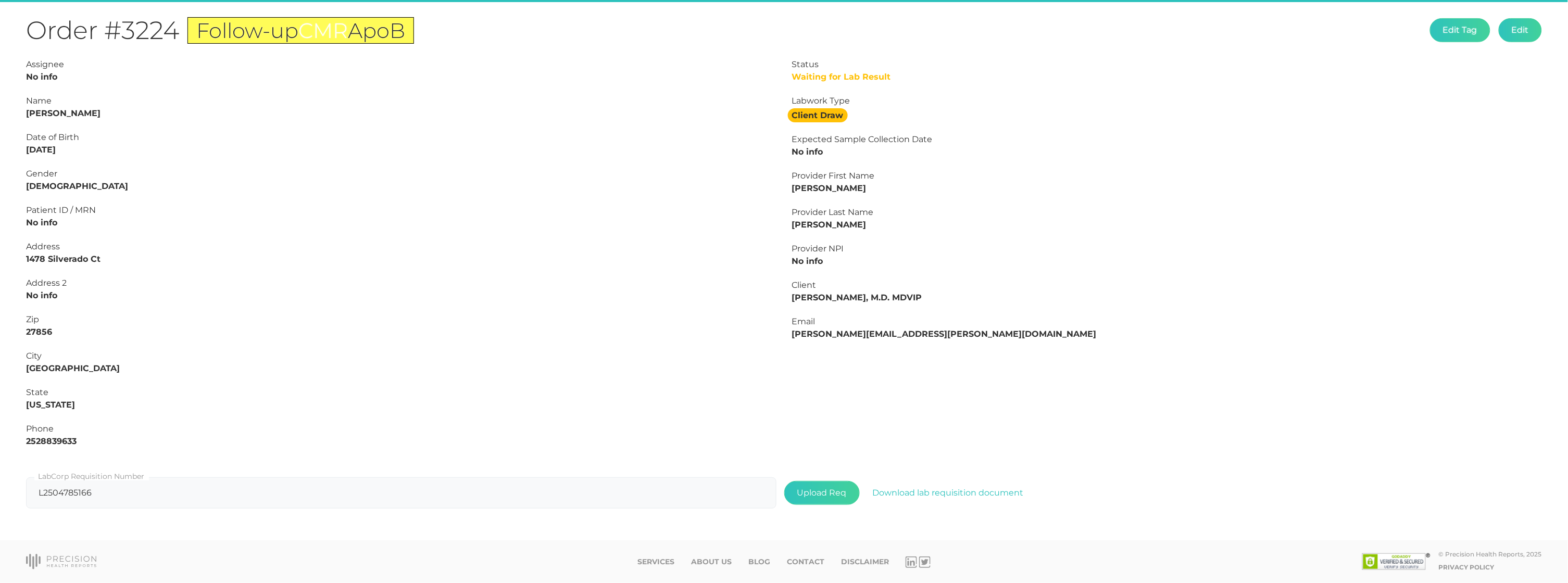
scroll to position [117, 0]
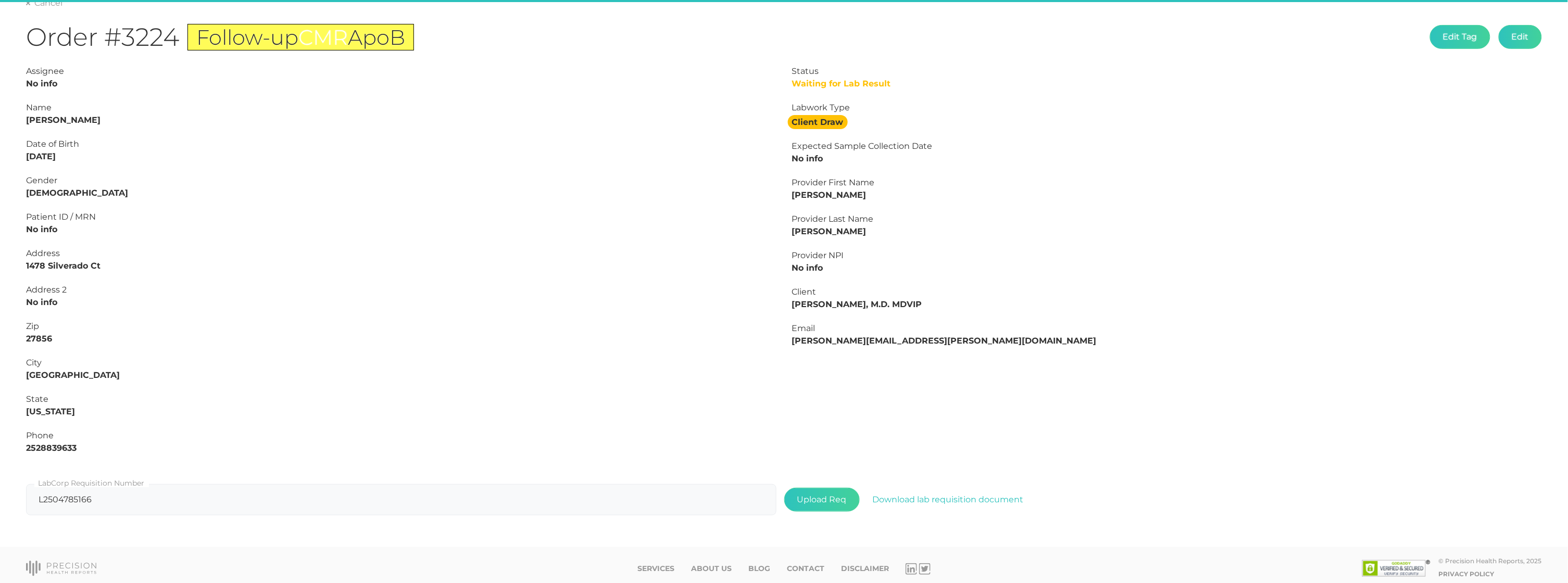
type input "L2505873933"
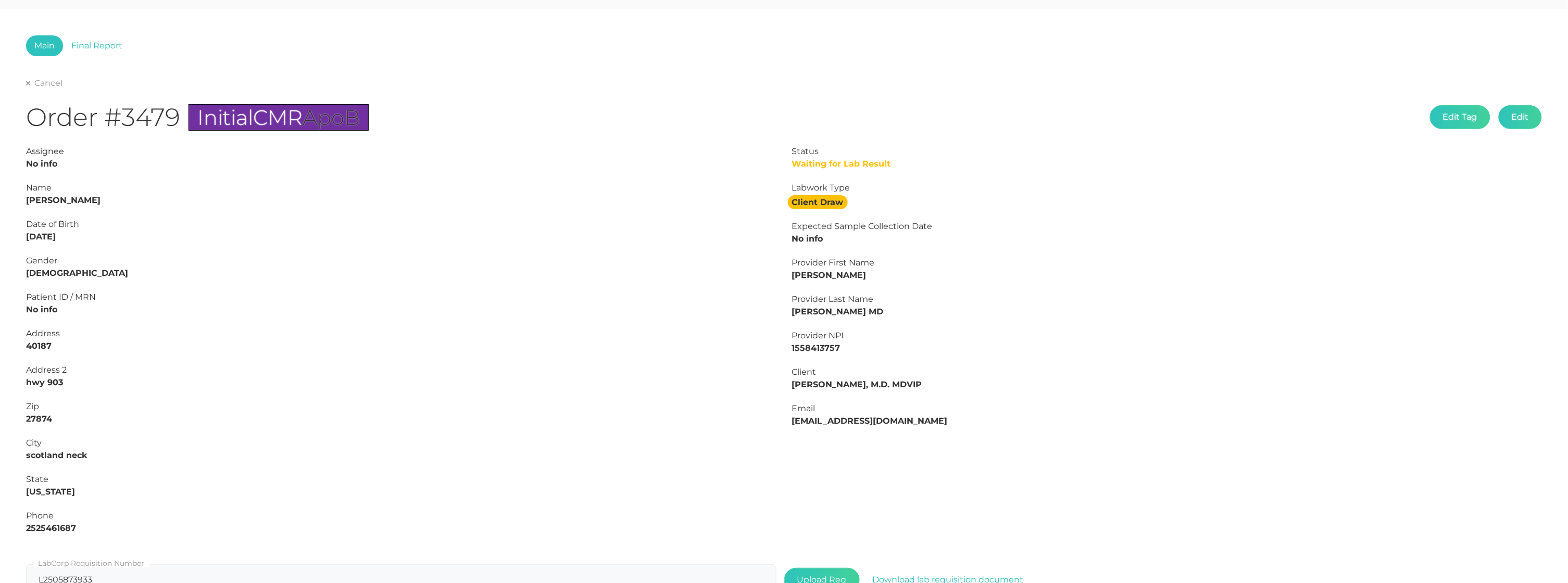
scroll to position [33, 0]
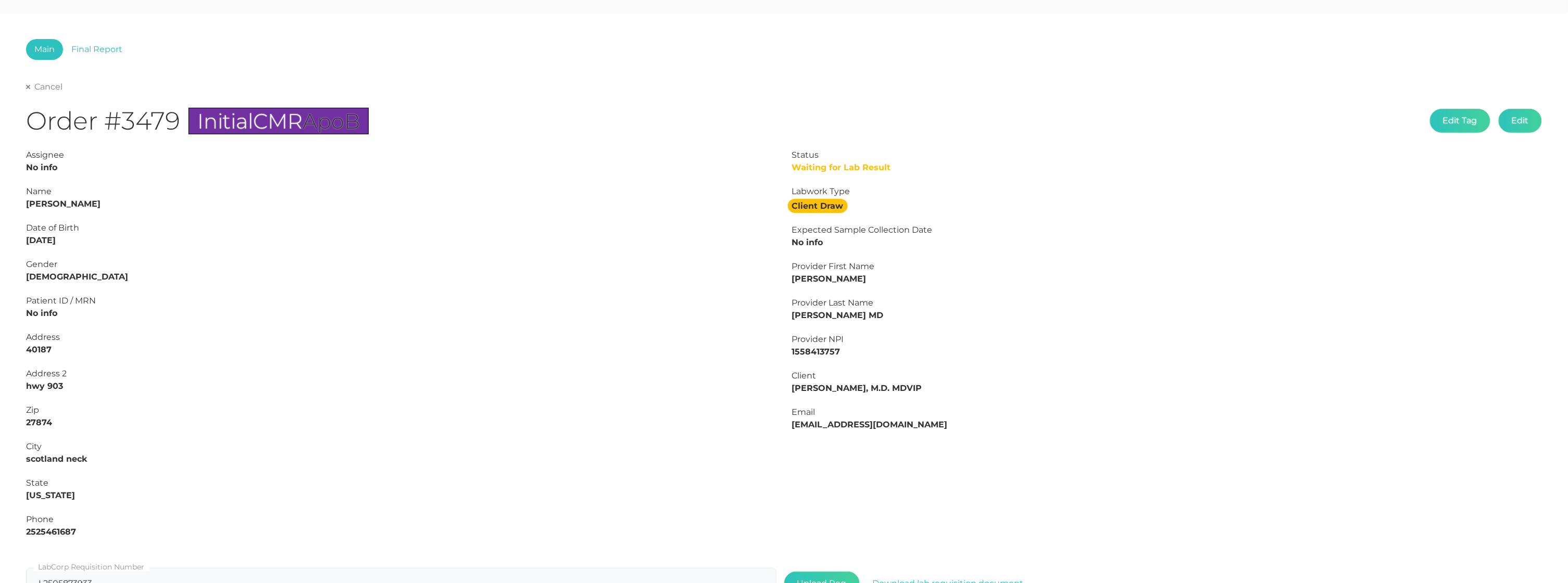
click at [53, 85] on link "Cancel" at bounding box center [44, 87] width 37 height 10
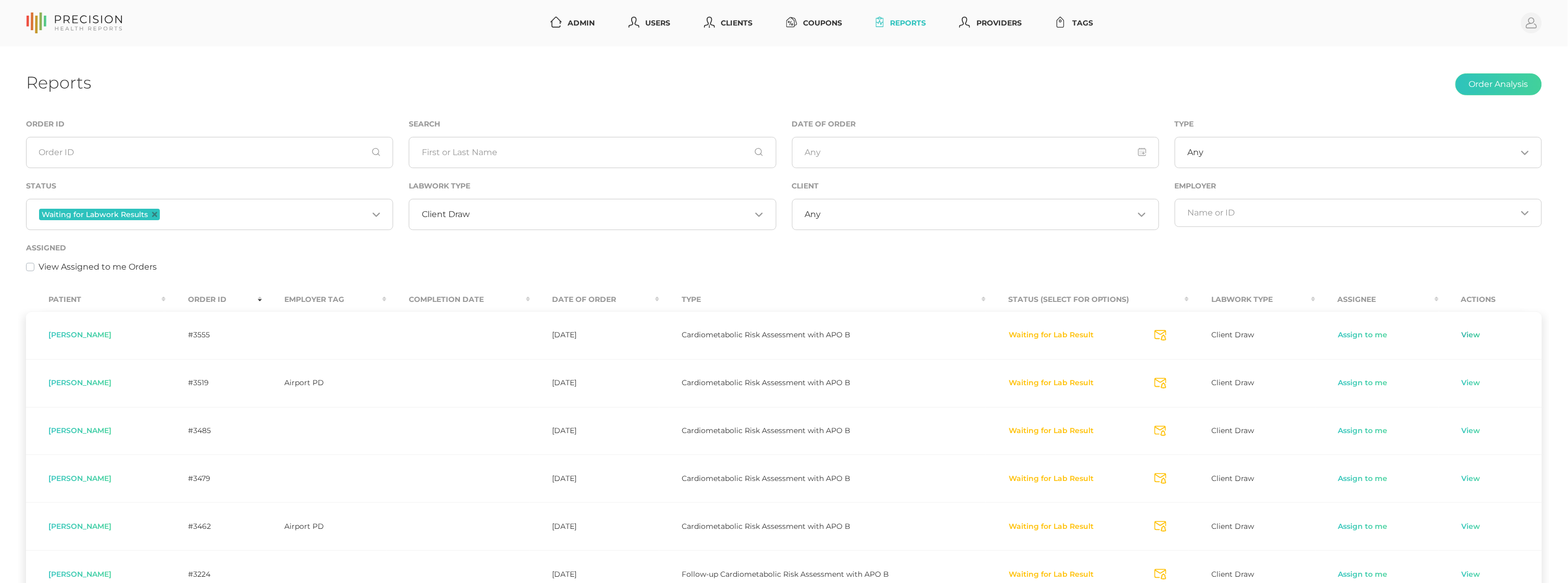
click at [1472, 337] on link "View" at bounding box center [1471, 335] width 20 height 10
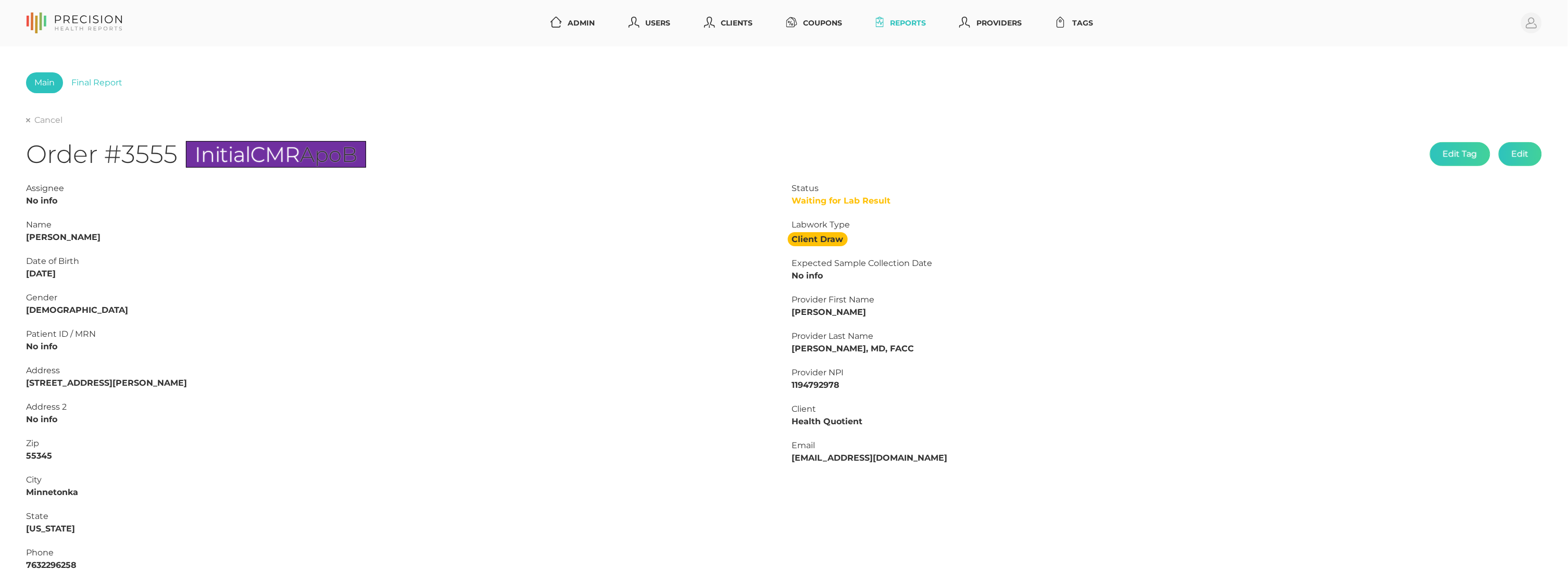
click at [44, 114] on div "Cancel" at bounding box center [784, 120] width 1516 height 12
click at [42, 118] on link "Cancel" at bounding box center [44, 120] width 37 height 10
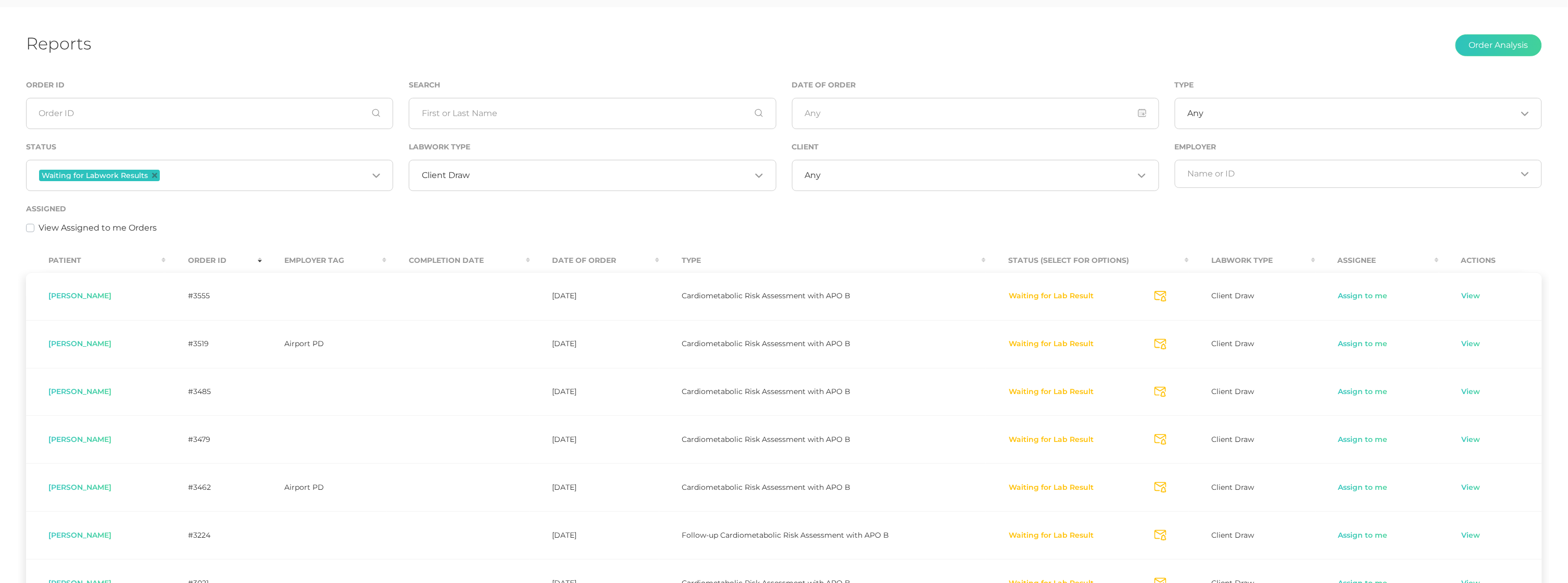
scroll to position [32, 0]
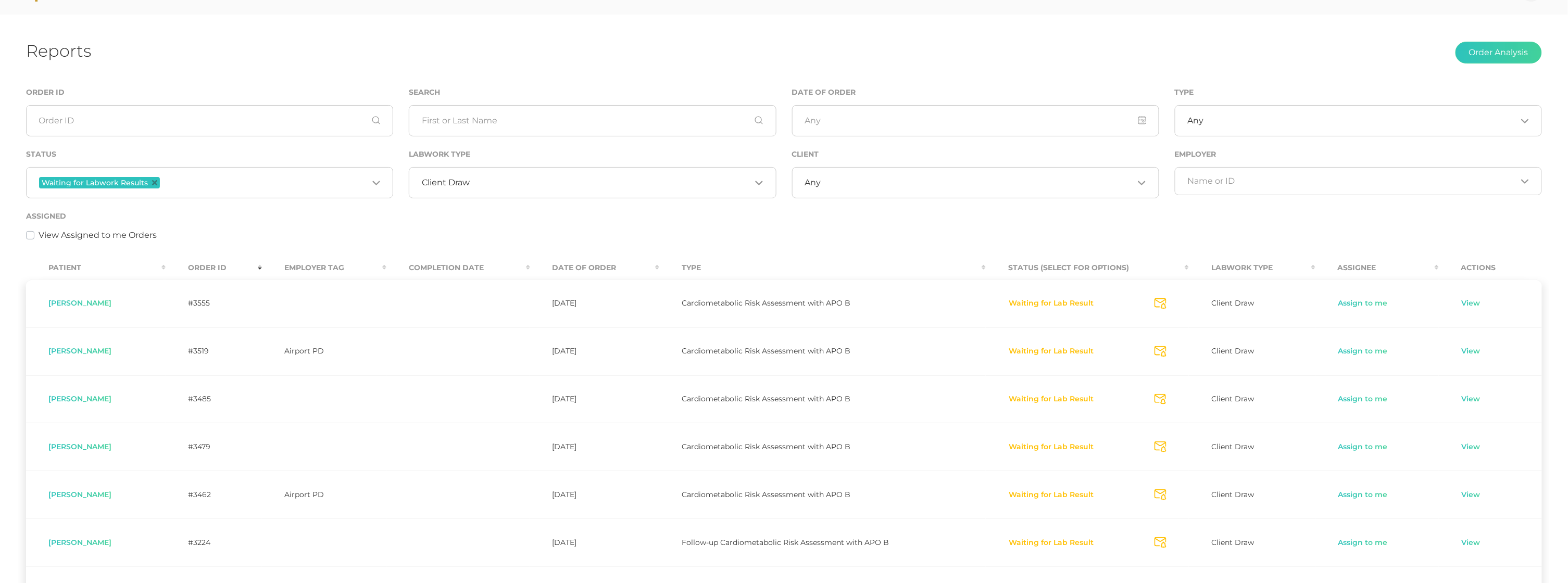
click at [200, 185] on input "Search for option" at bounding box center [265, 182] width 206 height 13
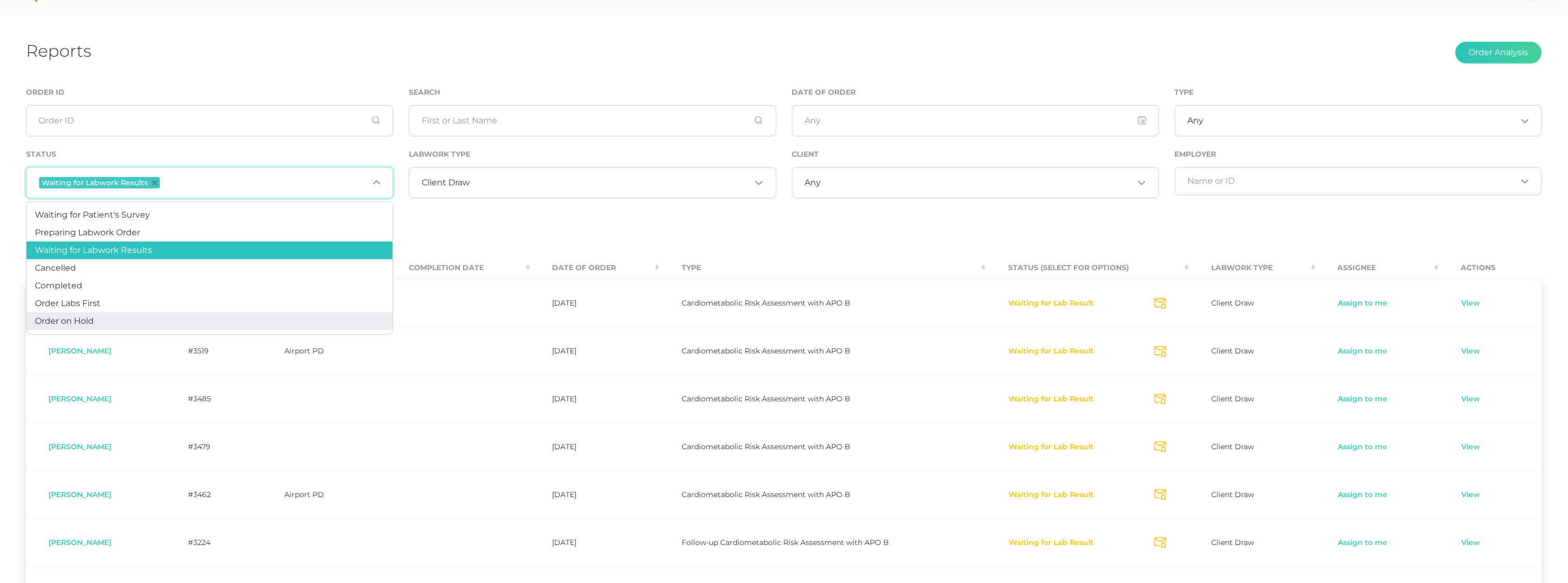
click at [145, 312] on li "Order on Hold" at bounding box center [210, 321] width 366 height 18
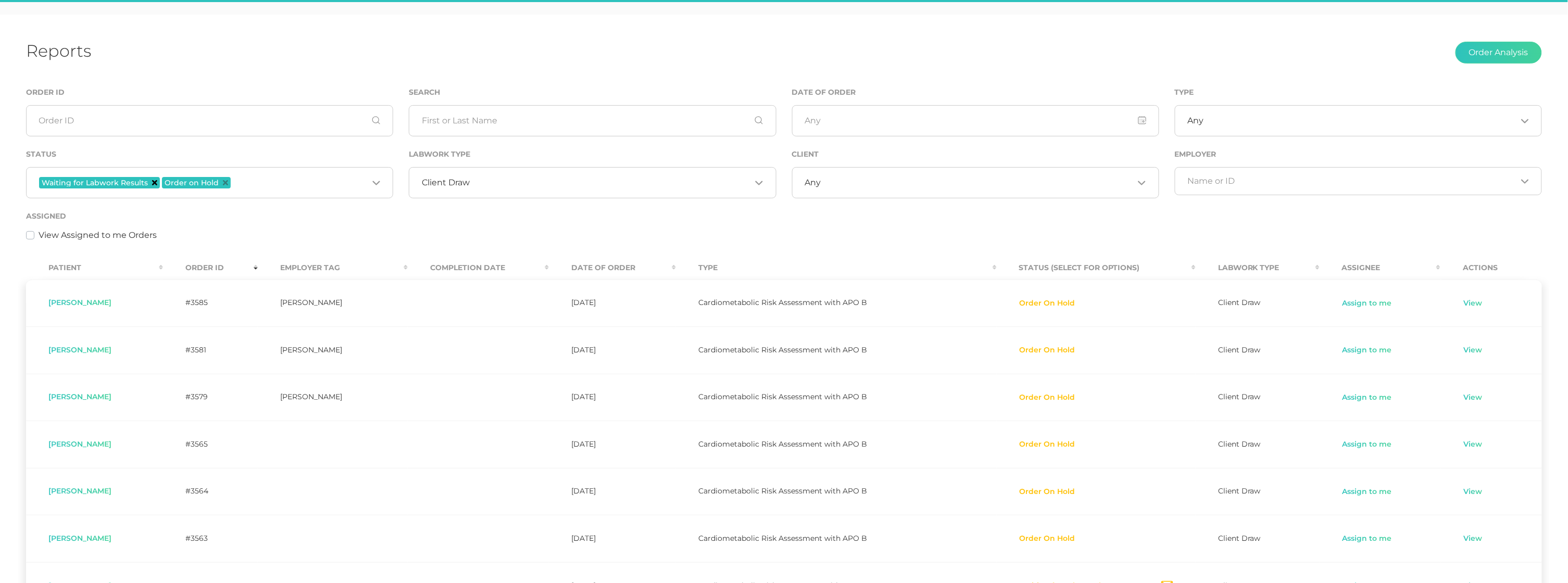
click at [154, 180] on icon "Deselect Waiting for Labwork Results" at bounding box center [155, 182] width 5 height 5
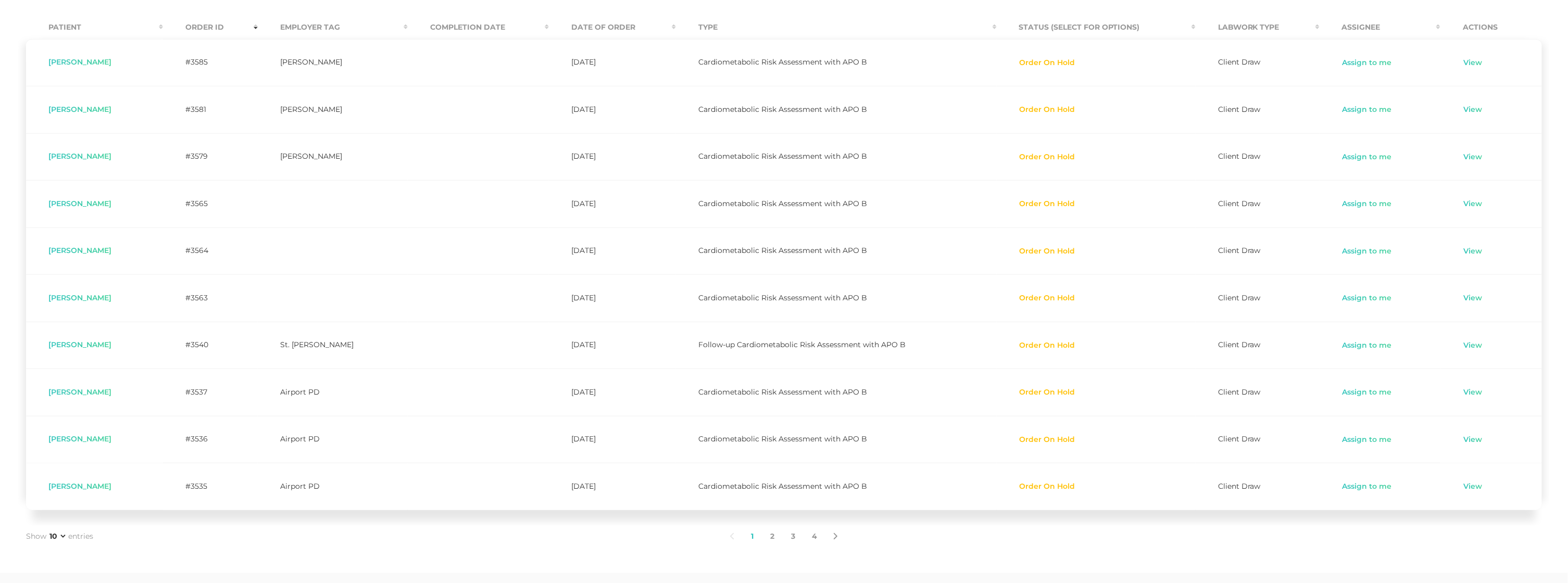
scroll to position [271, 0]
click at [776, 534] on link "2" at bounding box center [772, 537] width 21 height 22
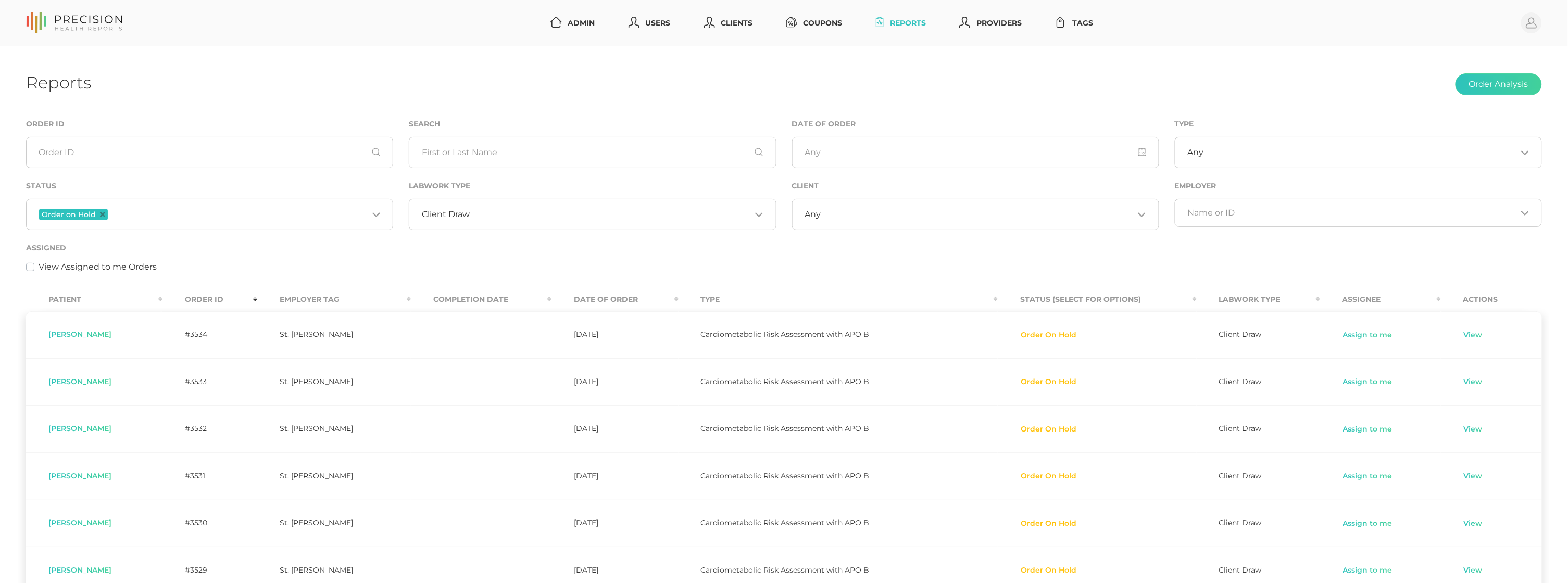
scroll to position [0, 0]
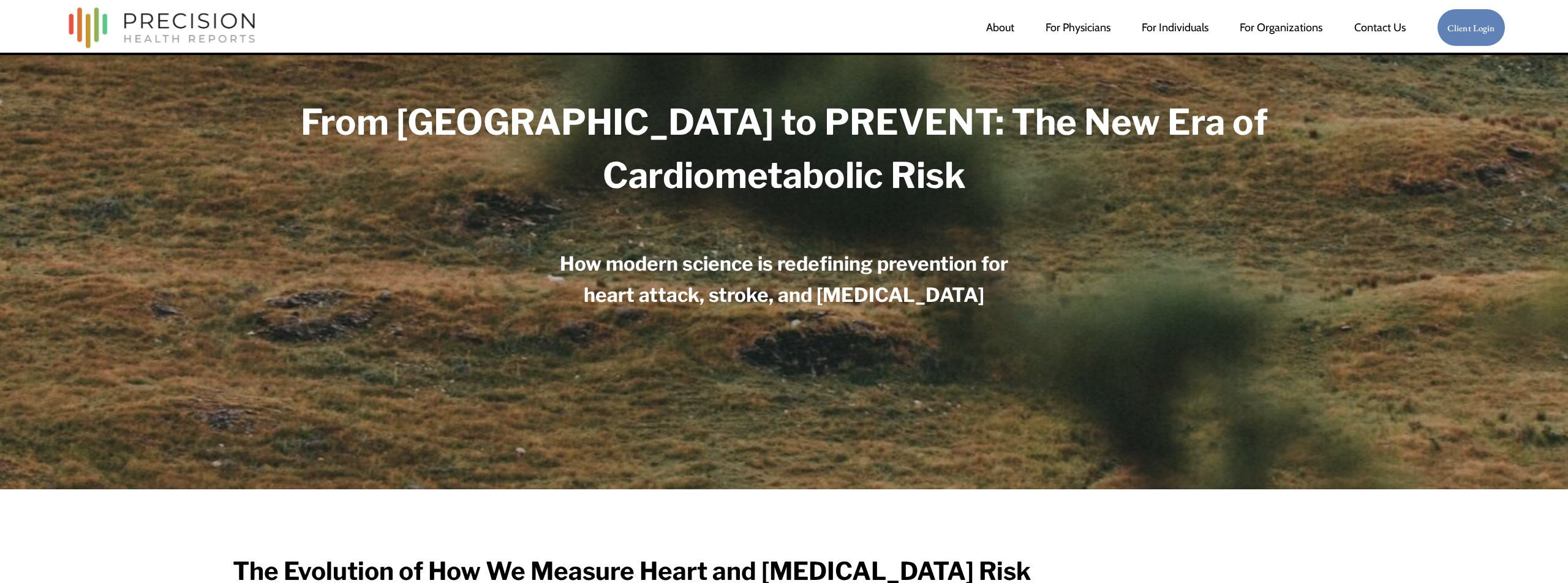
scroll to position [182, 0]
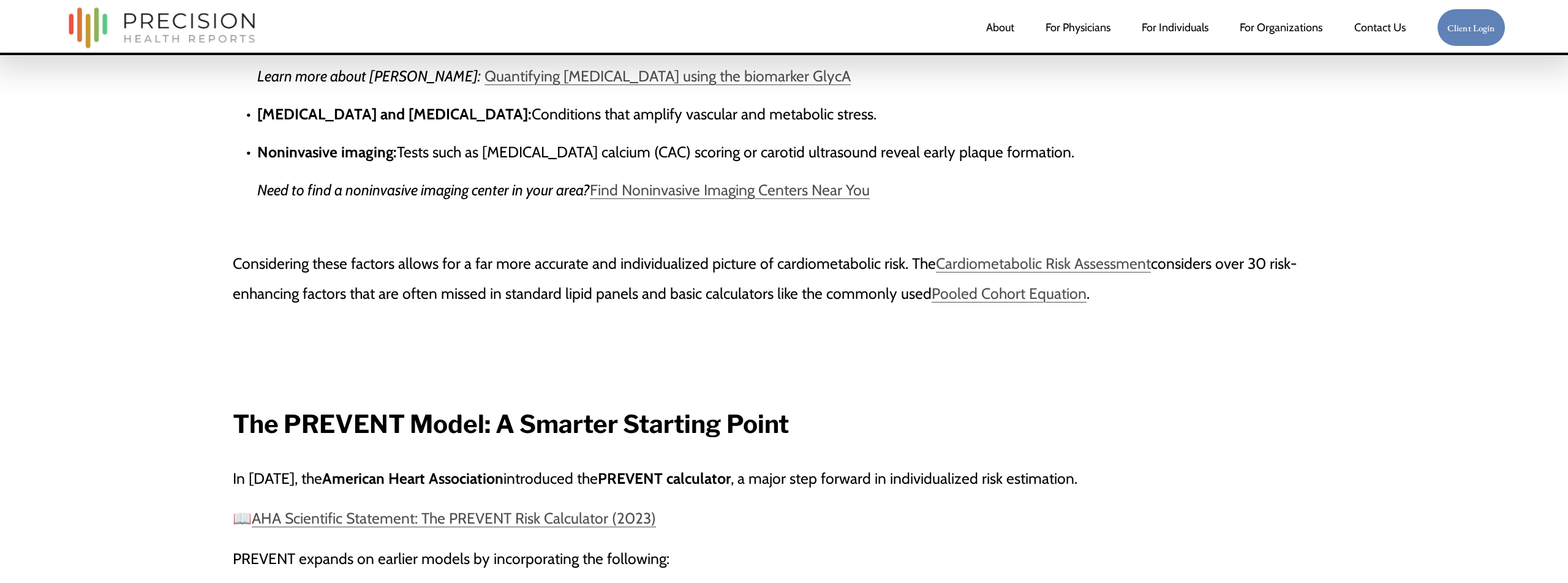
scroll to position [2270, 0]
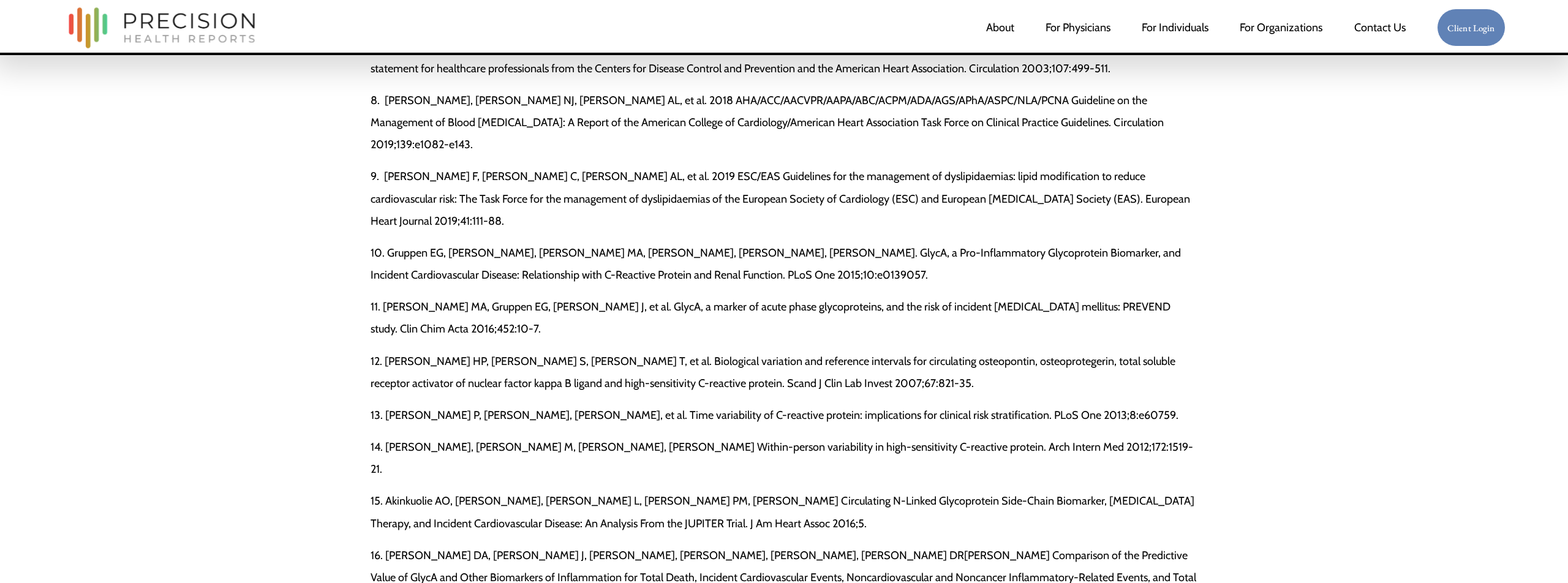
scroll to position [4589, 0]
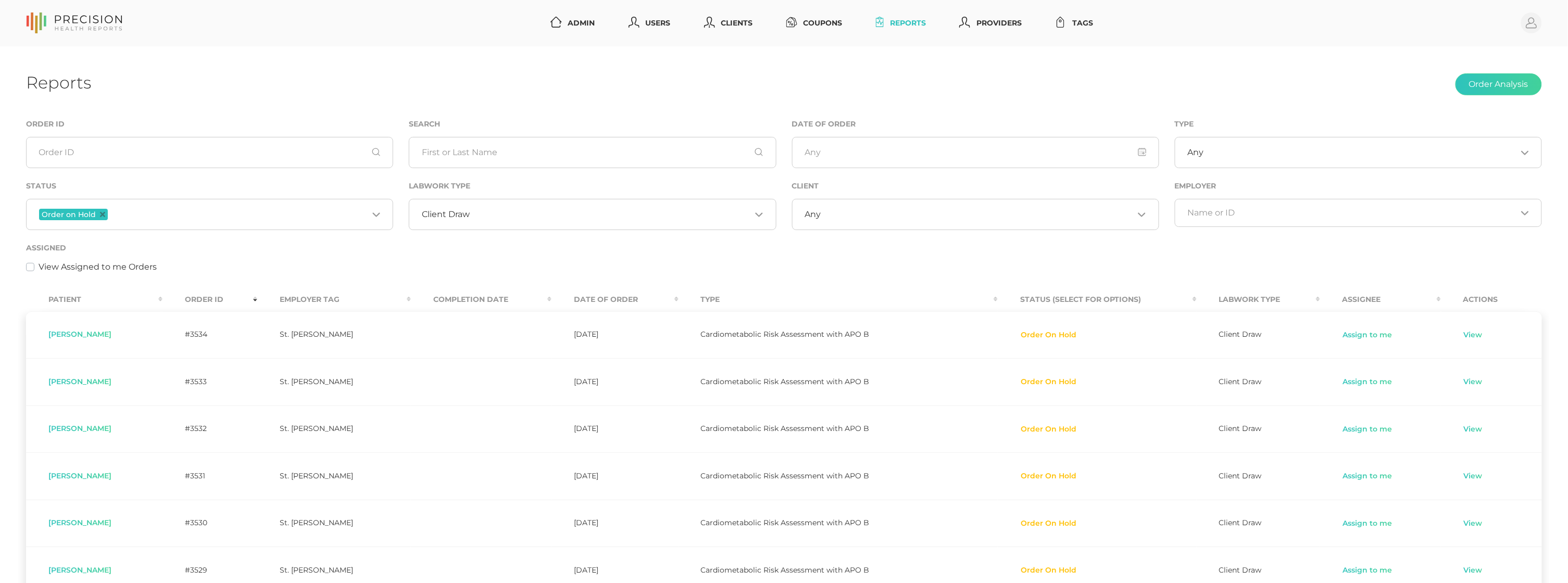
click at [102, 216] on icon "Deselect Order on Hold" at bounding box center [102, 214] width 5 height 5
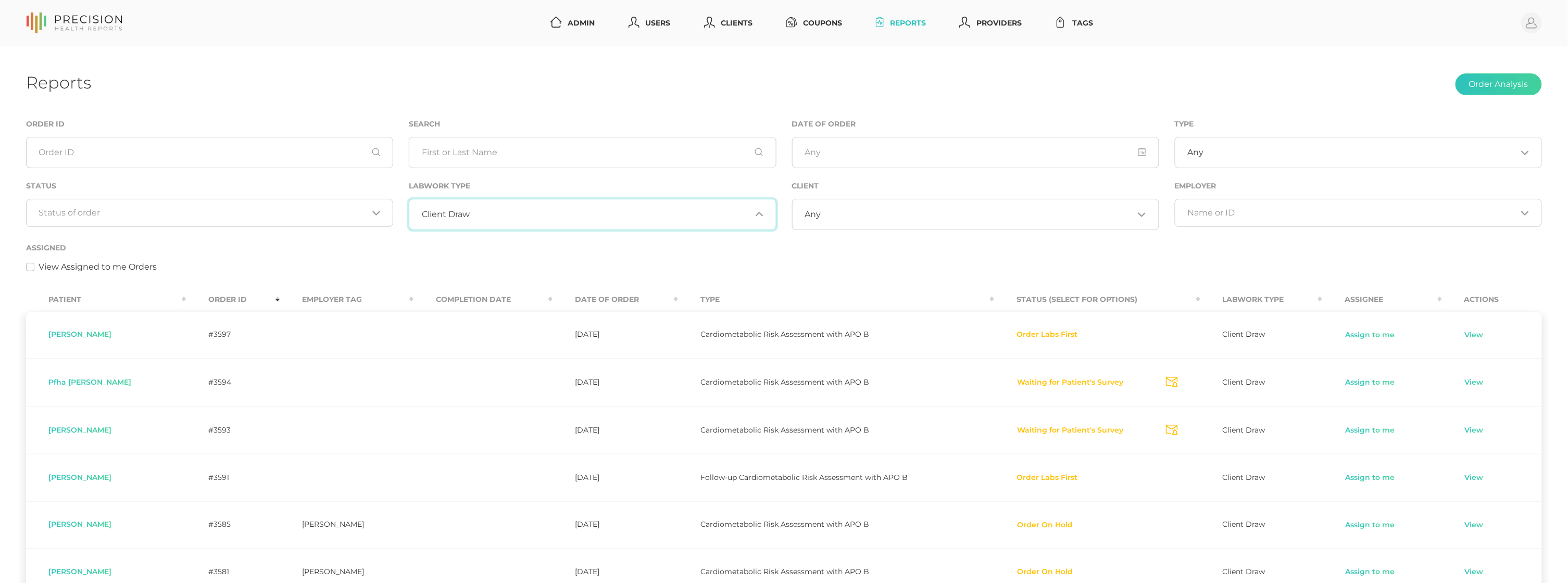
click at [478, 212] on input "Search for option" at bounding box center [610, 215] width 281 height 10
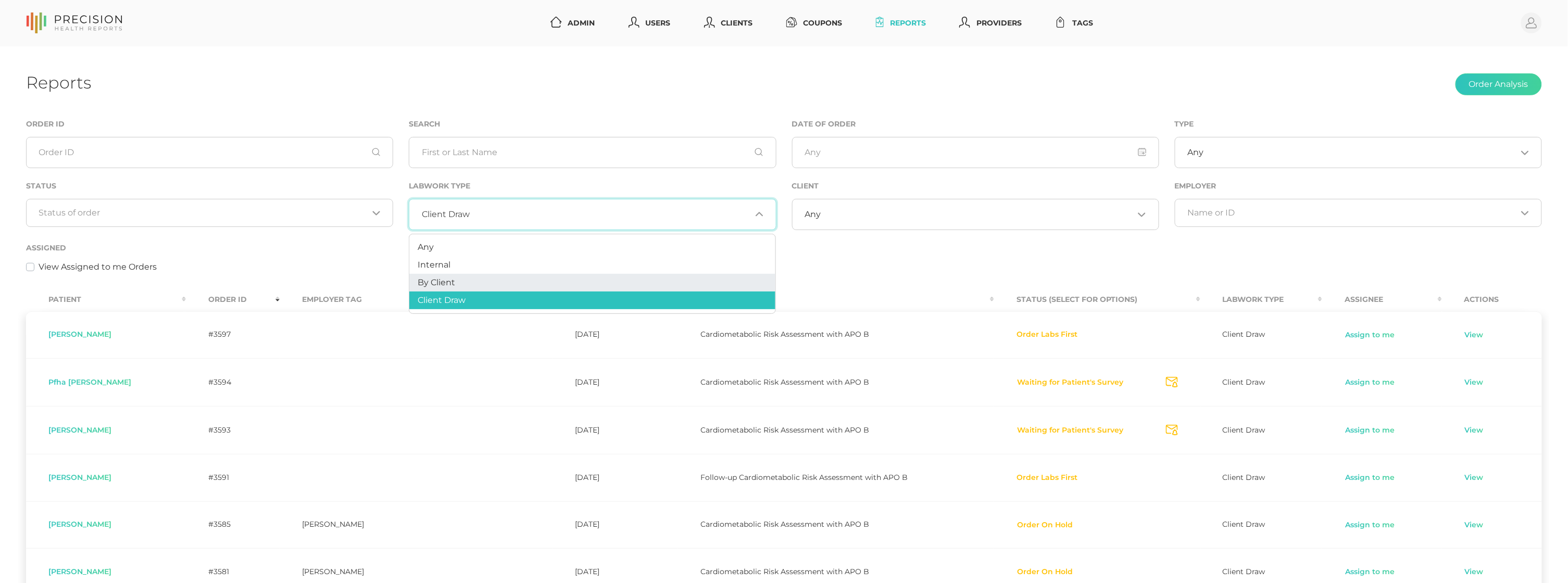
click at [468, 286] on li "By Client" at bounding box center [592, 282] width 366 height 18
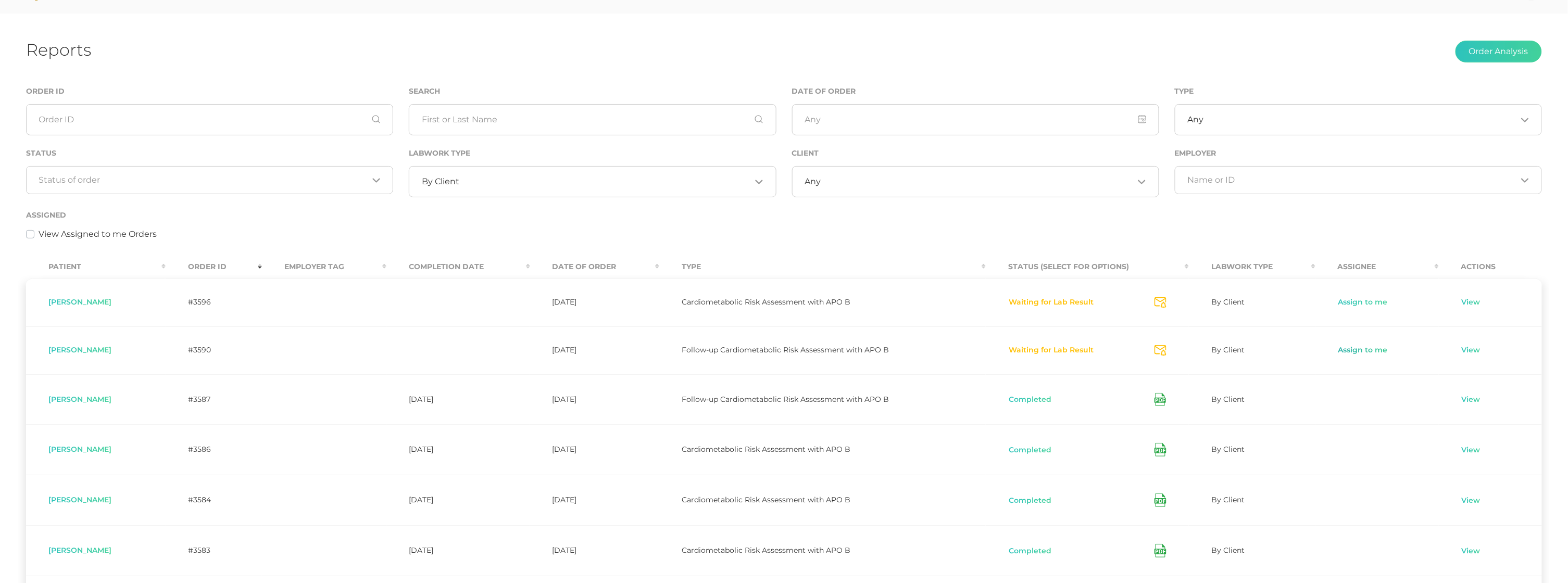
scroll to position [32, 0]
click at [1379, 348] on link "Assign to me" at bounding box center [1363, 351] width 51 height 10
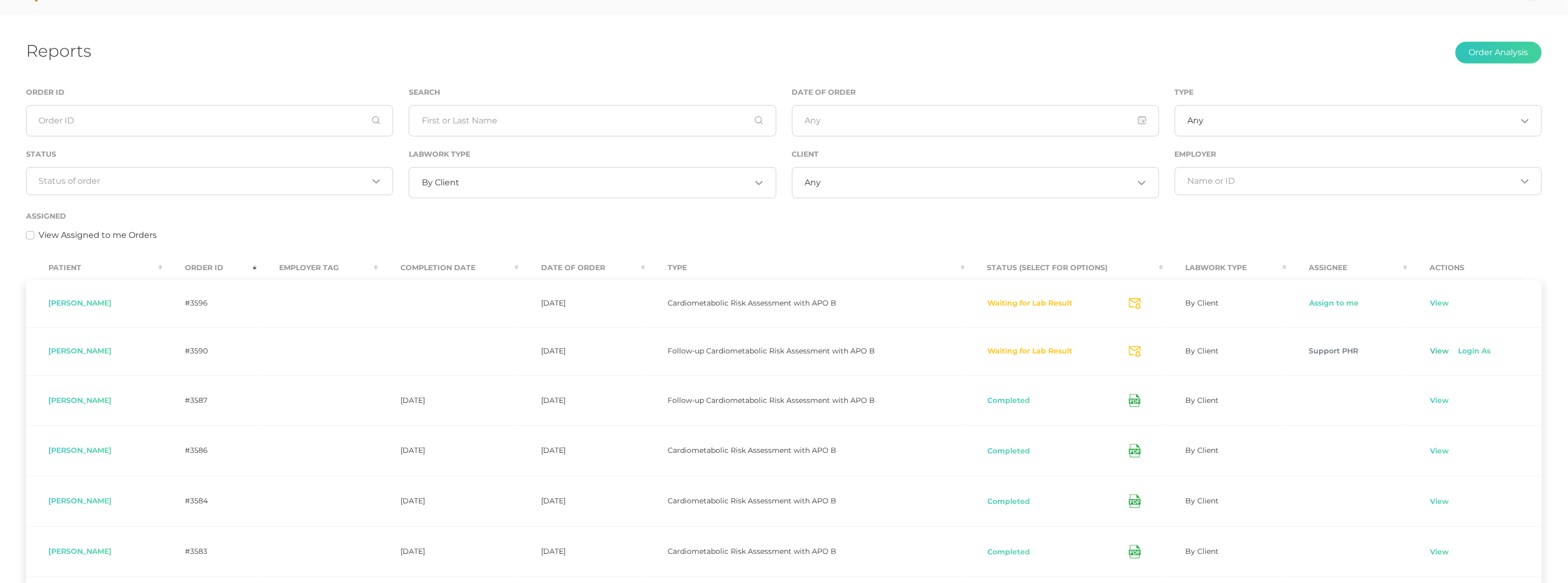
click at [1439, 349] on link "View" at bounding box center [1440, 351] width 20 height 10
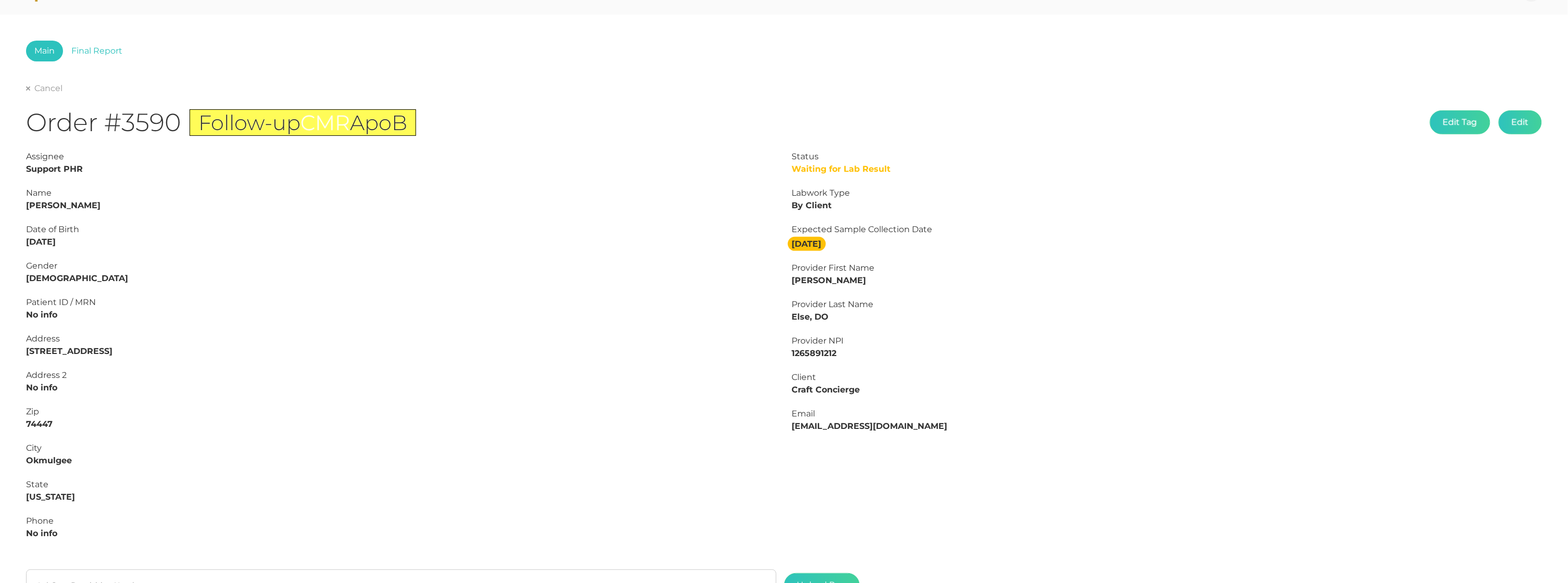
click at [78, 203] on strong "[PERSON_NAME]" at bounding box center [63, 204] width 74 height 10
copy strong "[PERSON_NAME]"
click at [38, 202] on strong "[PERSON_NAME]" at bounding box center [63, 204] width 74 height 10
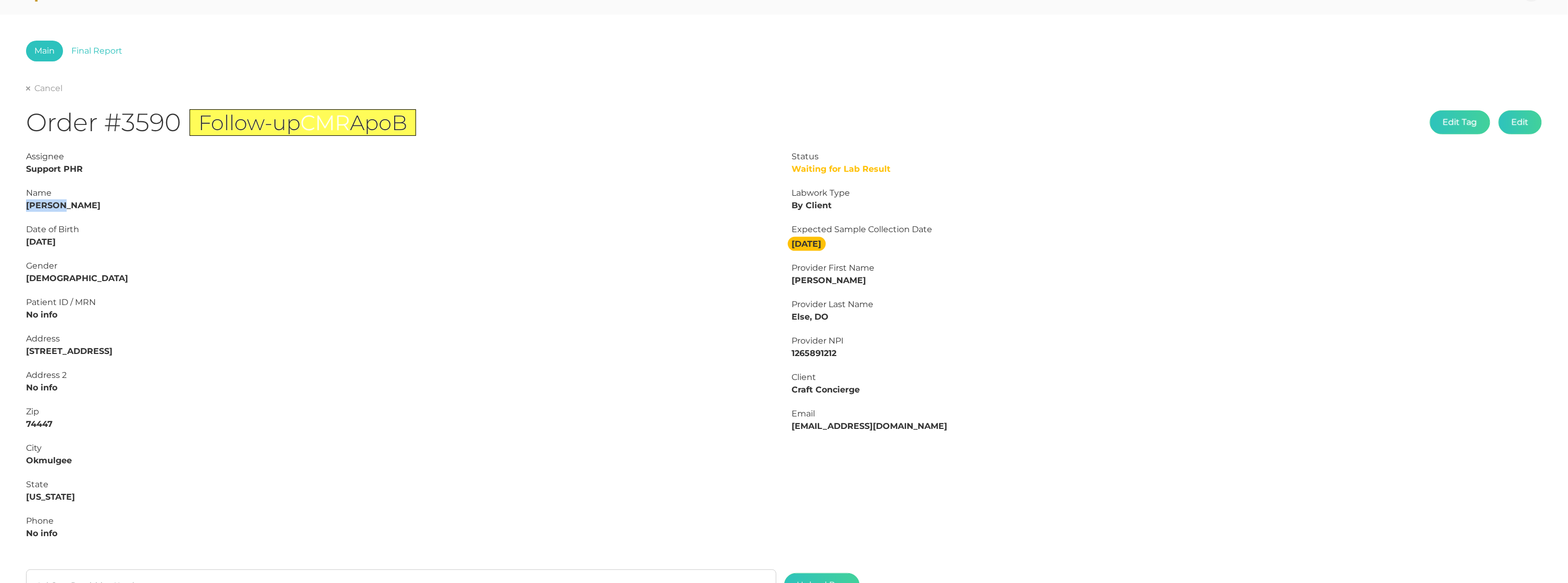
copy strong "[PERSON_NAME]"
drag, startPoint x: 87, startPoint y: 240, endPoint x: 1, endPoint y: 241, distance: 86.0
click at [1, 241] on div "Main Final Report Cancel Order #3590 Follow-up CMR ApoB Edit Tag Edit Status Wa…" at bounding box center [784, 356] width 1568 height 683
copy strong "[DATE]"
click at [96, 50] on link "Final Report" at bounding box center [97, 51] width 68 height 21
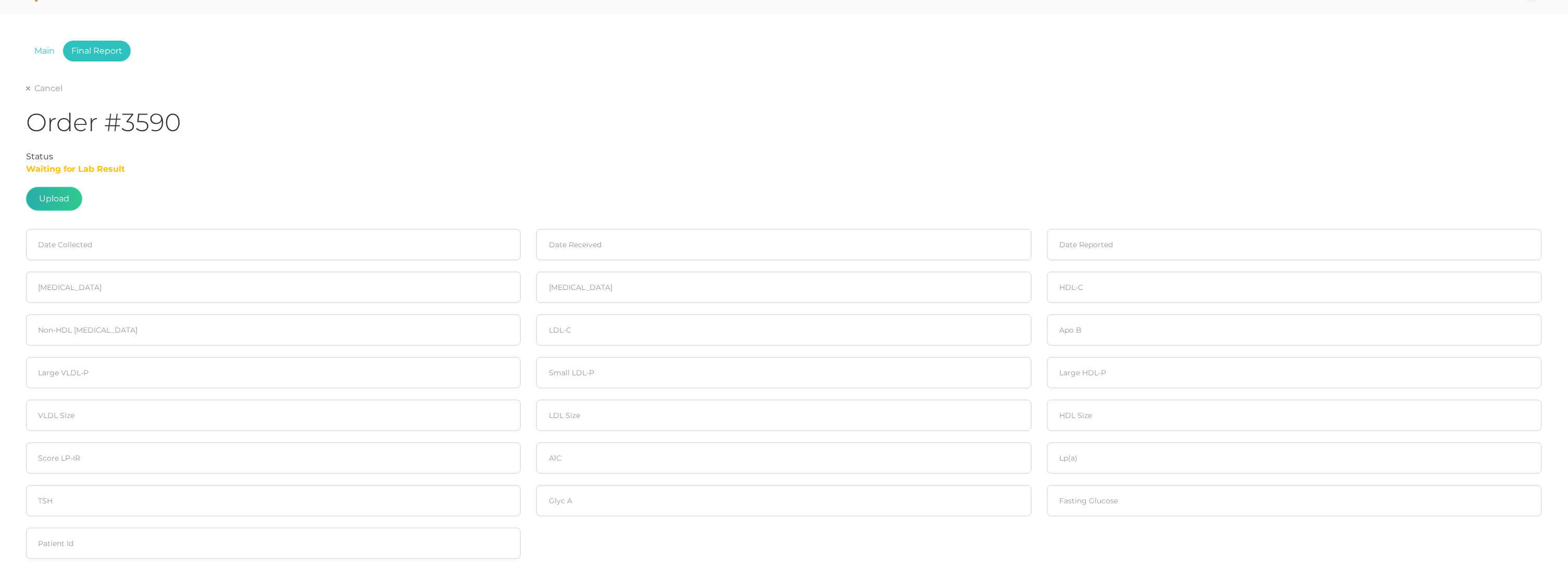
click at [49, 197] on label at bounding box center [54, 198] width 55 height 23
click at [69, 225] on input "file" at bounding box center [69, 225] width 1 height 1
type input "C:\fakepath\[PERSON_NAME]pdf"
click at [68, 190] on label at bounding box center [54, 198] width 55 height 23
click at [69, 225] on input "file" at bounding box center [69, 225] width 1 height 1
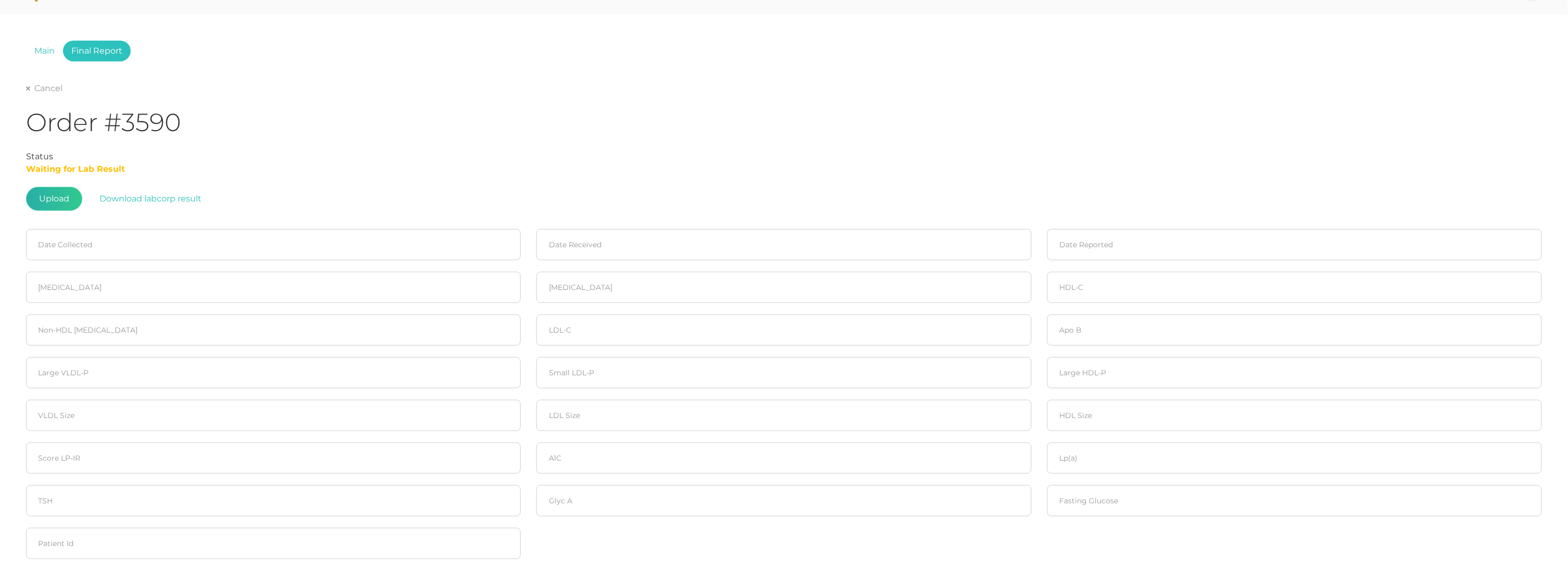
type input "C:\fakepath\[PERSON_NAME]pdf"
click at [43, 259] on fieldset "Date Collected" at bounding box center [274, 245] width 511 height 43
click at [57, 243] on input at bounding box center [273, 244] width 494 height 31
click at [88, 324] on span "8" at bounding box center [93, 327] width 15 height 15
type input "[DATE]"
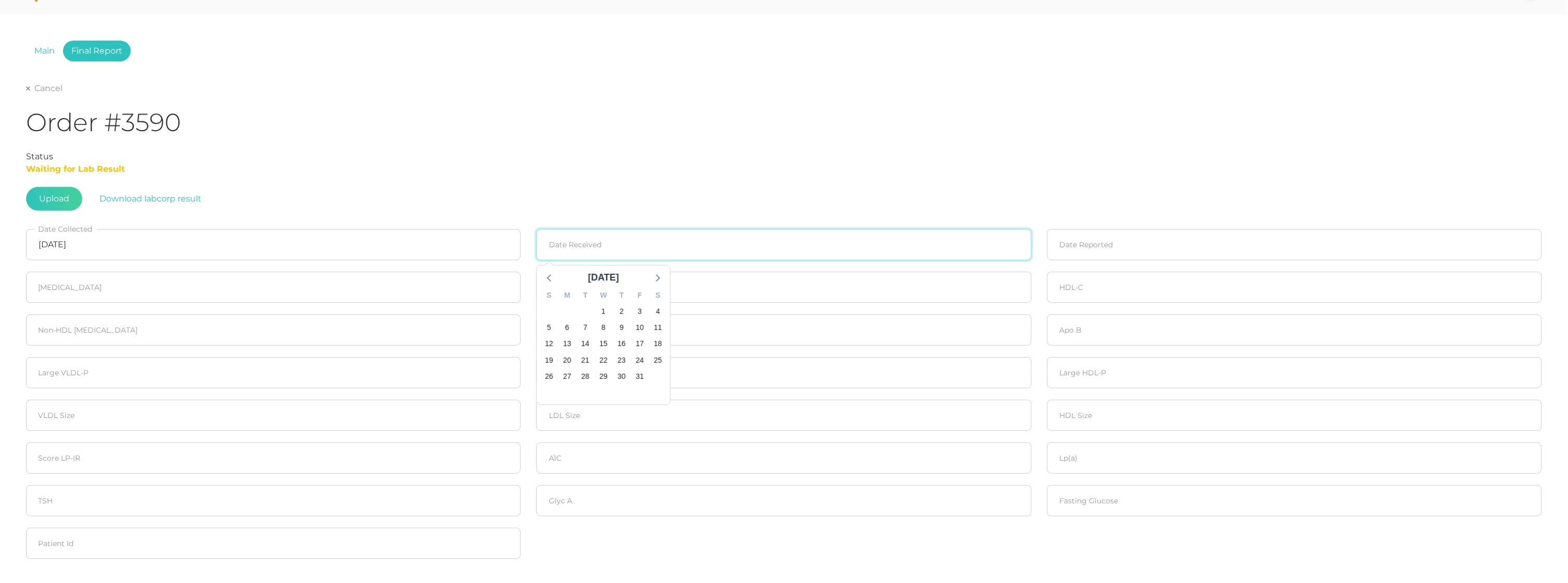
click at [600, 246] on input at bounding box center [784, 244] width 494 height 31
click at [622, 326] on span "9" at bounding box center [622, 327] width 15 height 15
type input "[DATE]"
click at [1175, 241] on input at bounding box center [1294, 244] width 494 height 31
click at [1151, 321] on span "10" at bounding box center [1151, 327] width 15 height 15
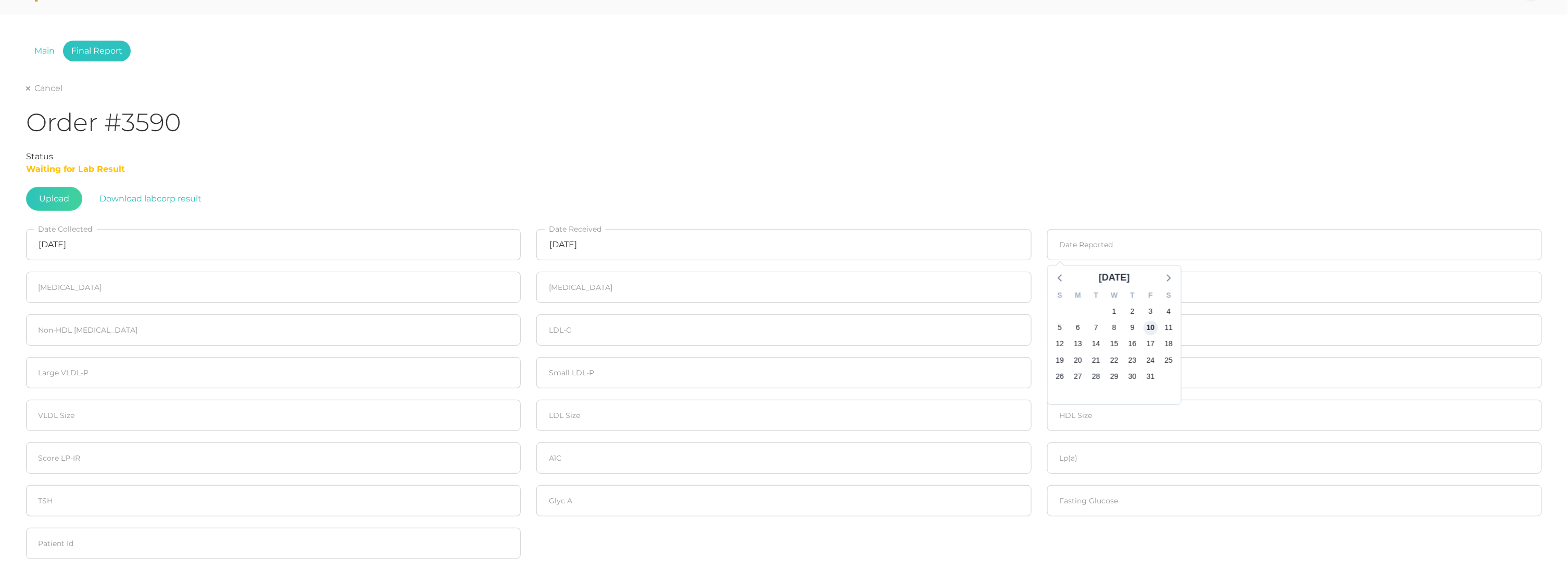
type input "[DATE]"
click at [71, 285] on input "number" at bounding box center [273, 287] width 494 height 31
type input "190"
type input "88"
type input "62"
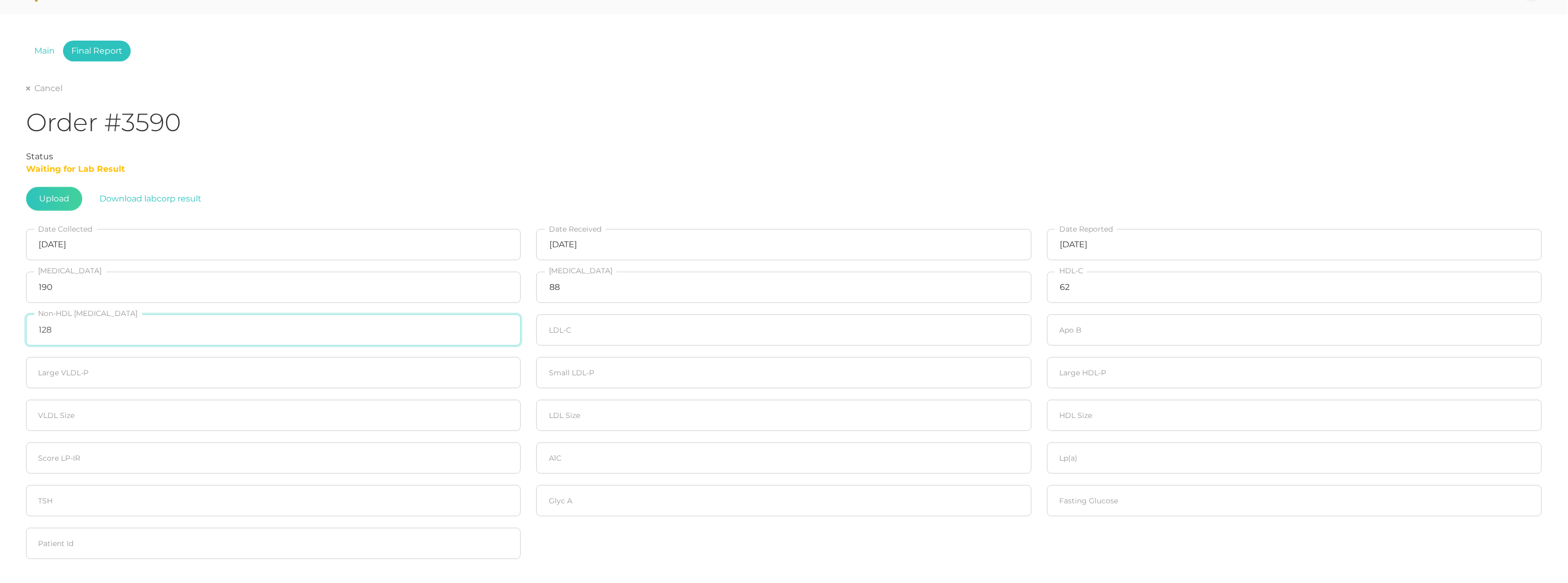
type input "128"
type input "112"
type input "80"
type input "20"
type input "90"
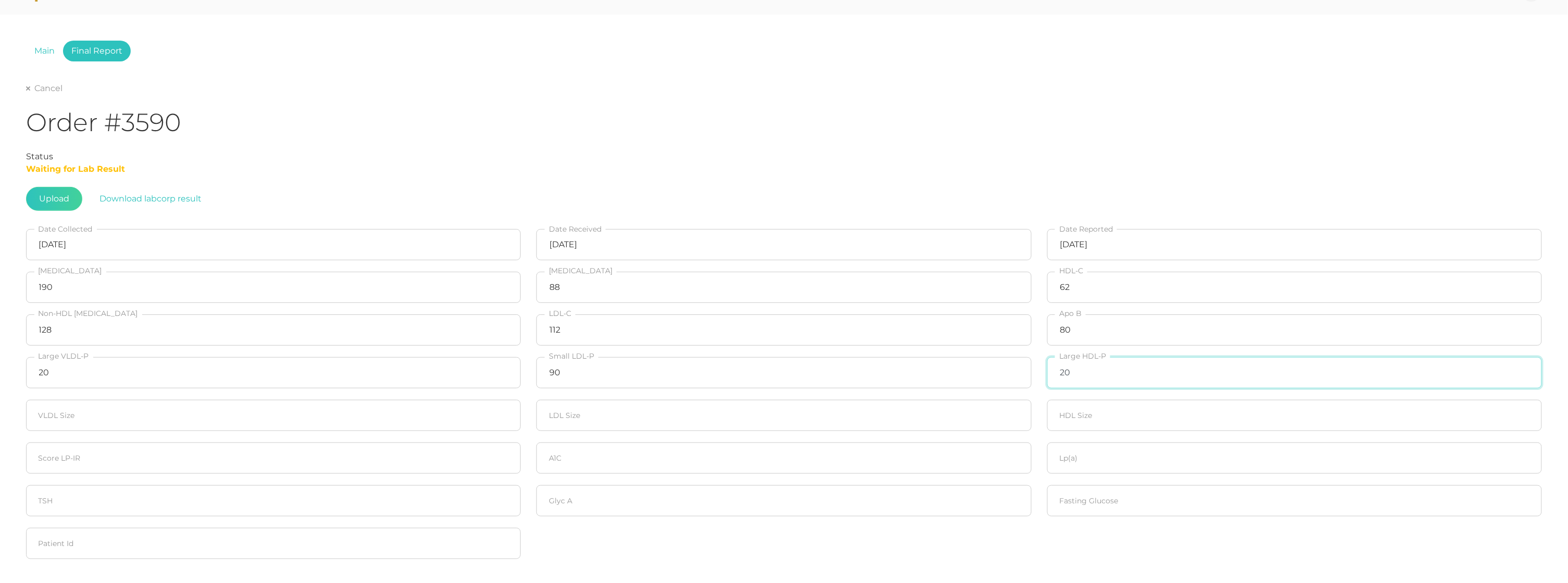
type input "20"
type input "22.5"
type input "20"
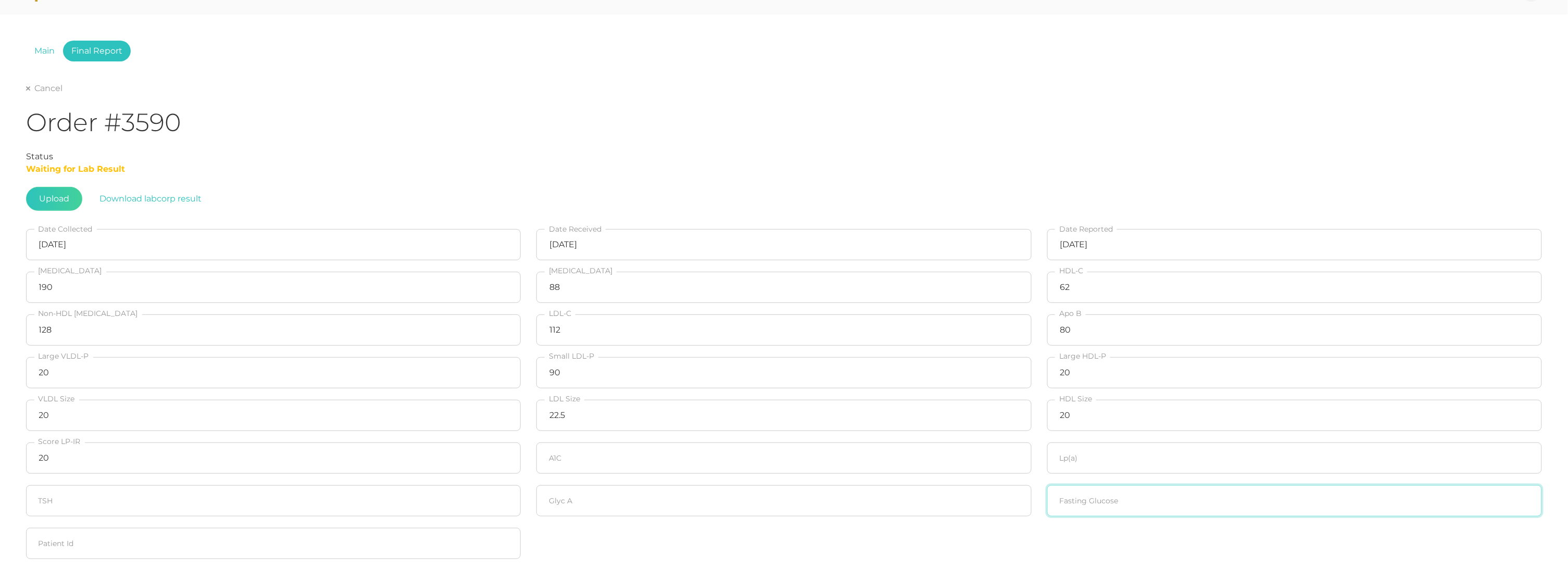
click at [1145, 501] on input "number" at bounding box center [1294, 501] width 494 height 31
type input "96"
click at [631, 467] on input "number" at bounding box center [784, 458] width 494 height 31
type input "5.2"
click at [1076, 460] on input "number" at bounding box center [1294, 458] width 494 height 31
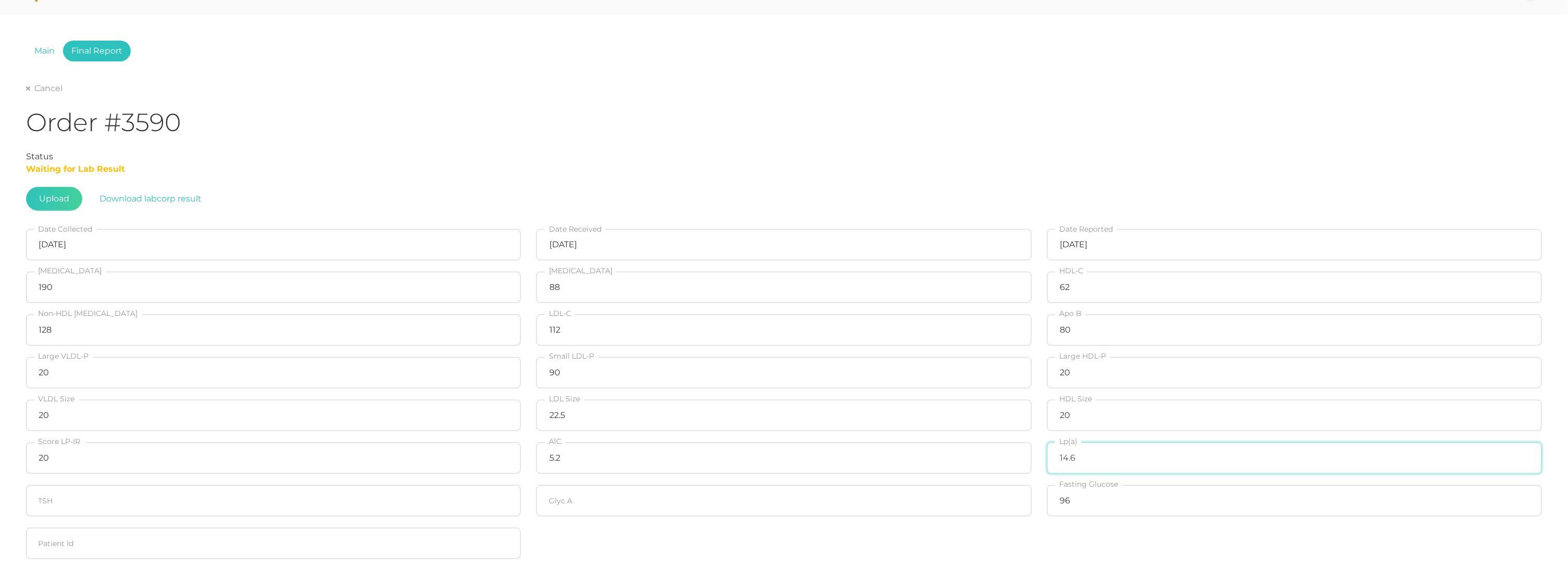
type input "14.6"
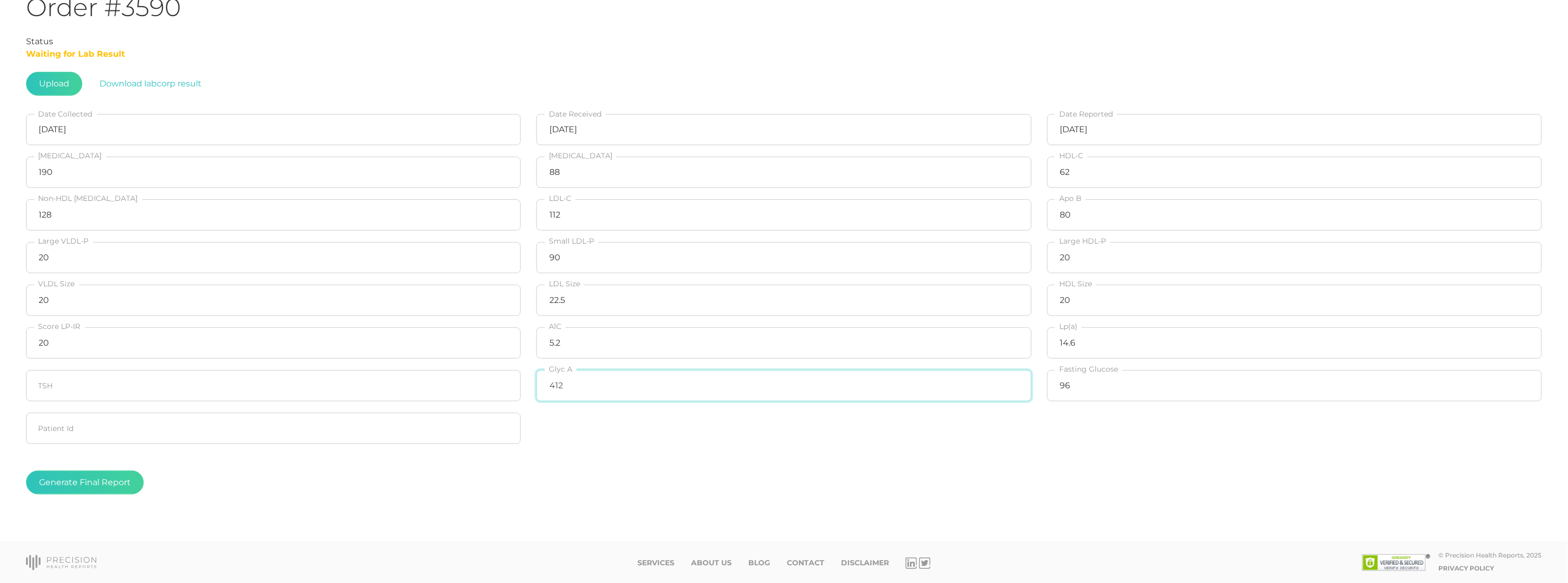
scroll to position [146, 0]
type input "412"
click at [87, 482] on button "Generate Final Report" at bounding box center [85, 483] width 118 height 24
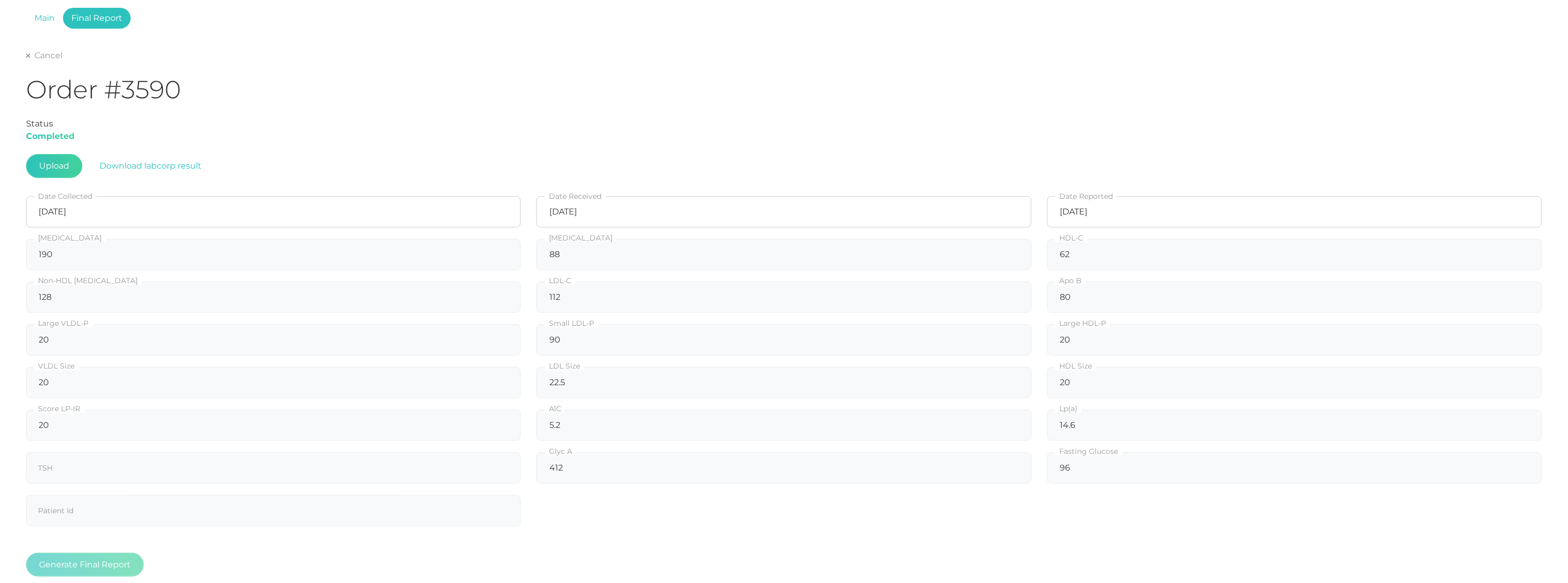
scroll to position [63, 0]
click at [49, 54] on link "Cancel" at bounding box center [44, 57] width 37 height 10
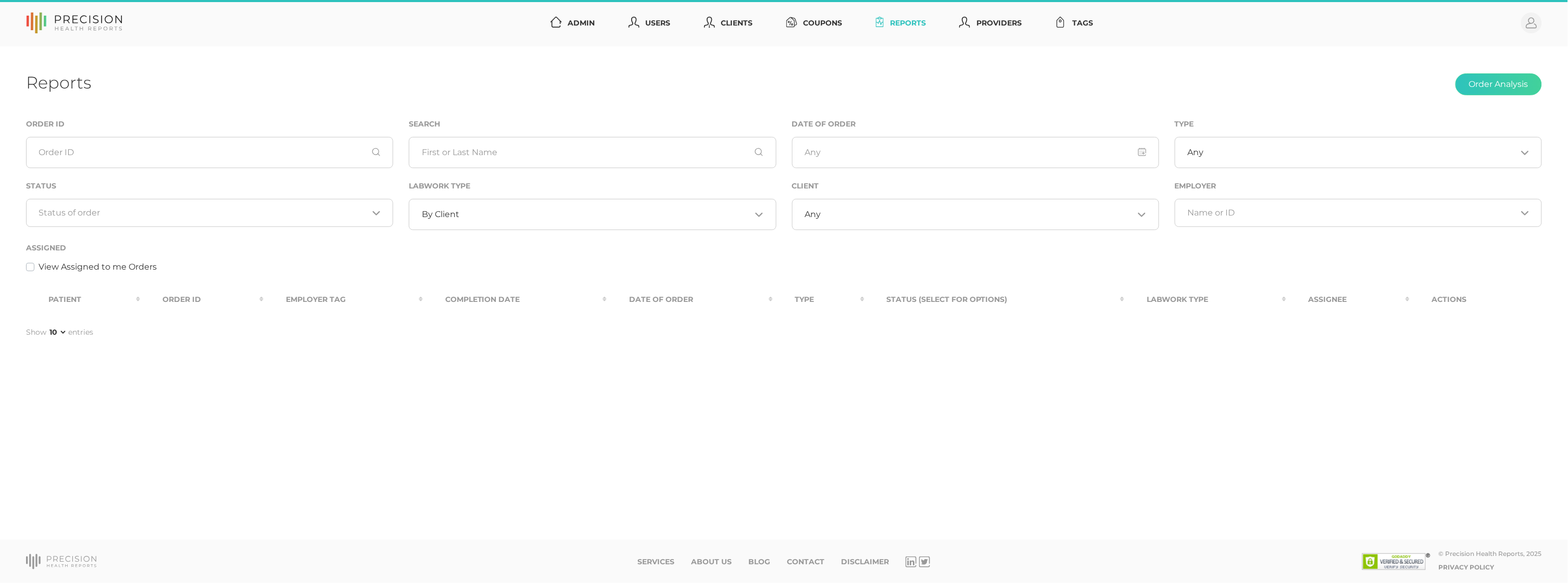
click at [40, 56] on div "Reports Order Analysis Order ID Search Date of Order Type Any Loading... Status…" at bounding box center [784, 293] width 1568 height 494
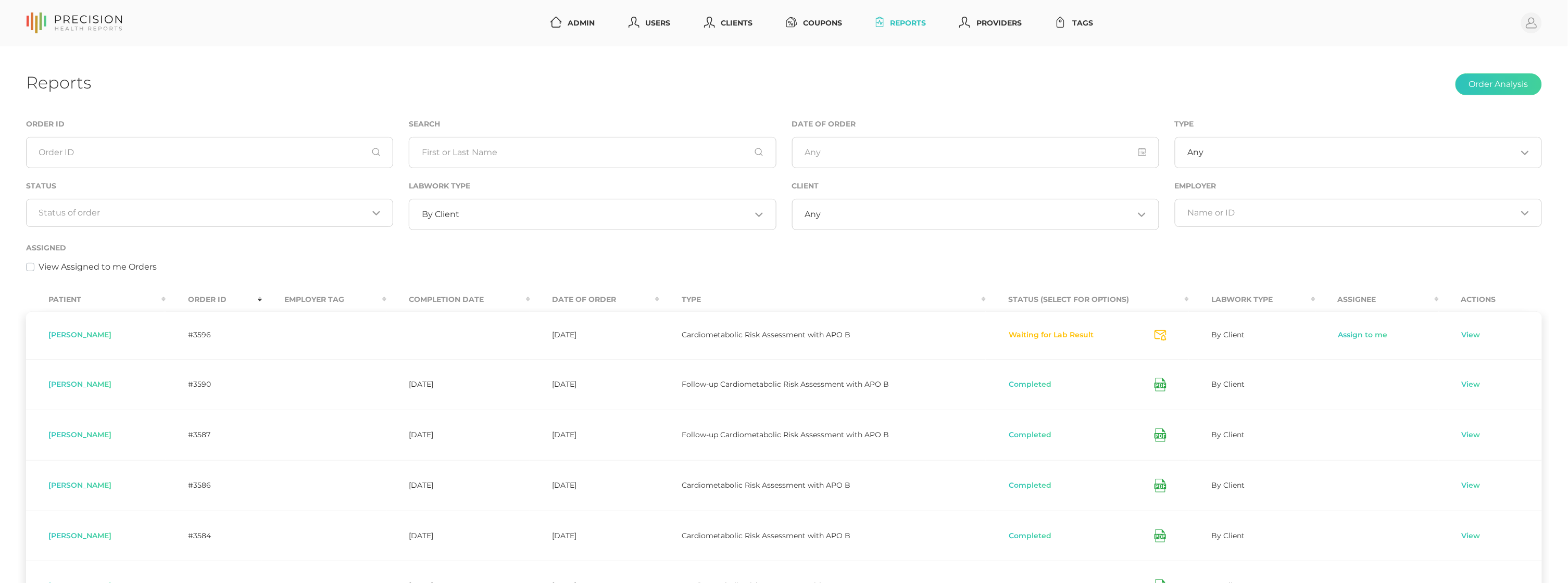
click at [1163, 381] on icon at bounding box center [1160, 385] width 12 height 13
